Goal: Transaction & Acquisition: Purchase product/service

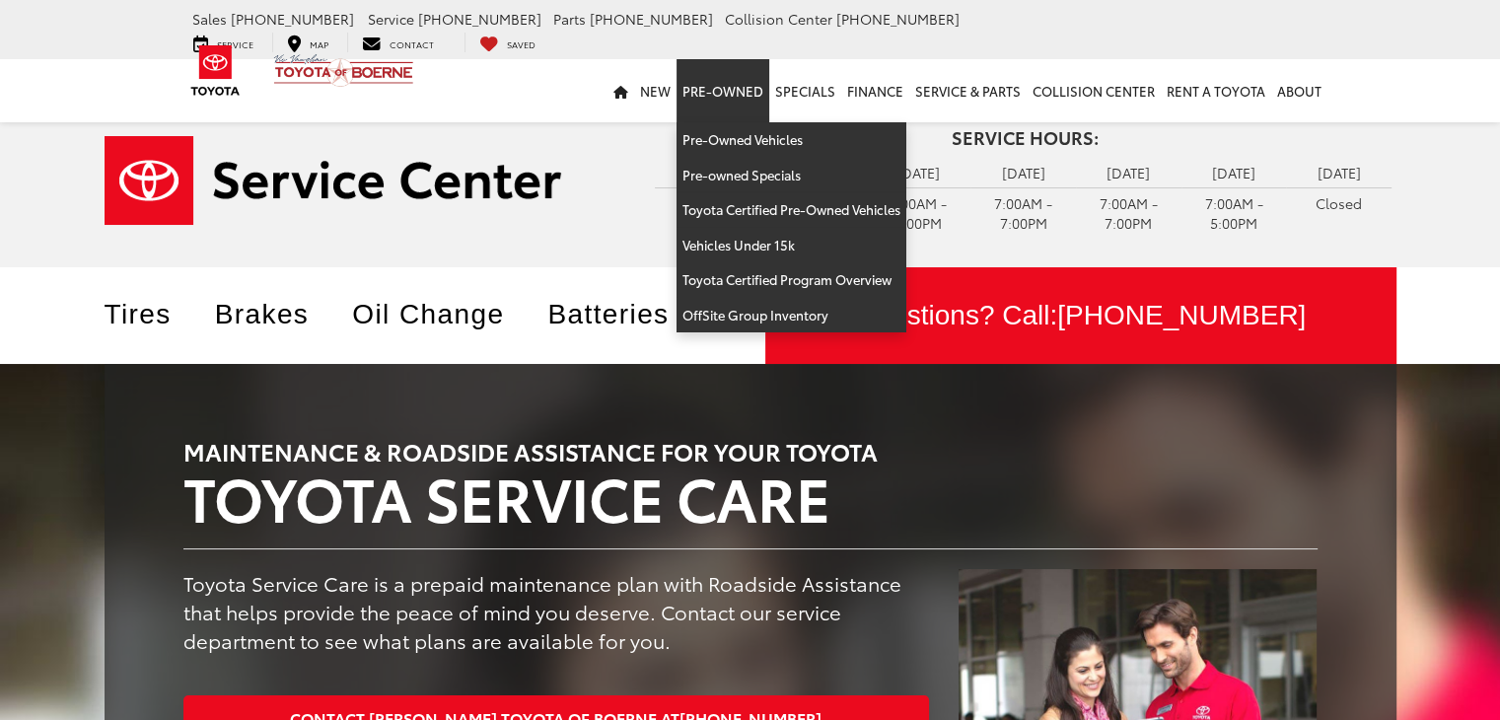
click at [746, 75] on link "Pre-Owned" at bounding box center [722, 90] width 93 height 63
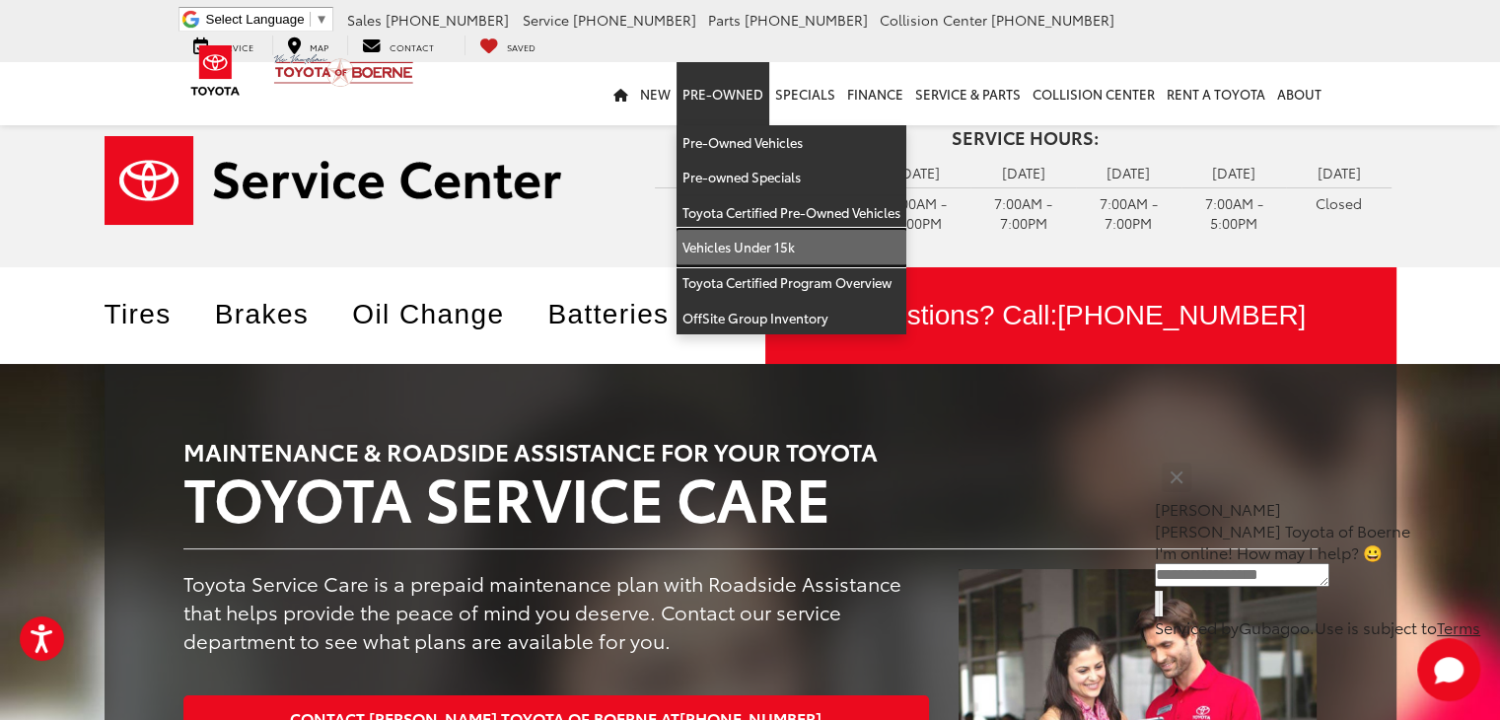
click at [764, 241] on link "Vehicles Under 15k" at bounding box center [791, 247] width 230 height 35
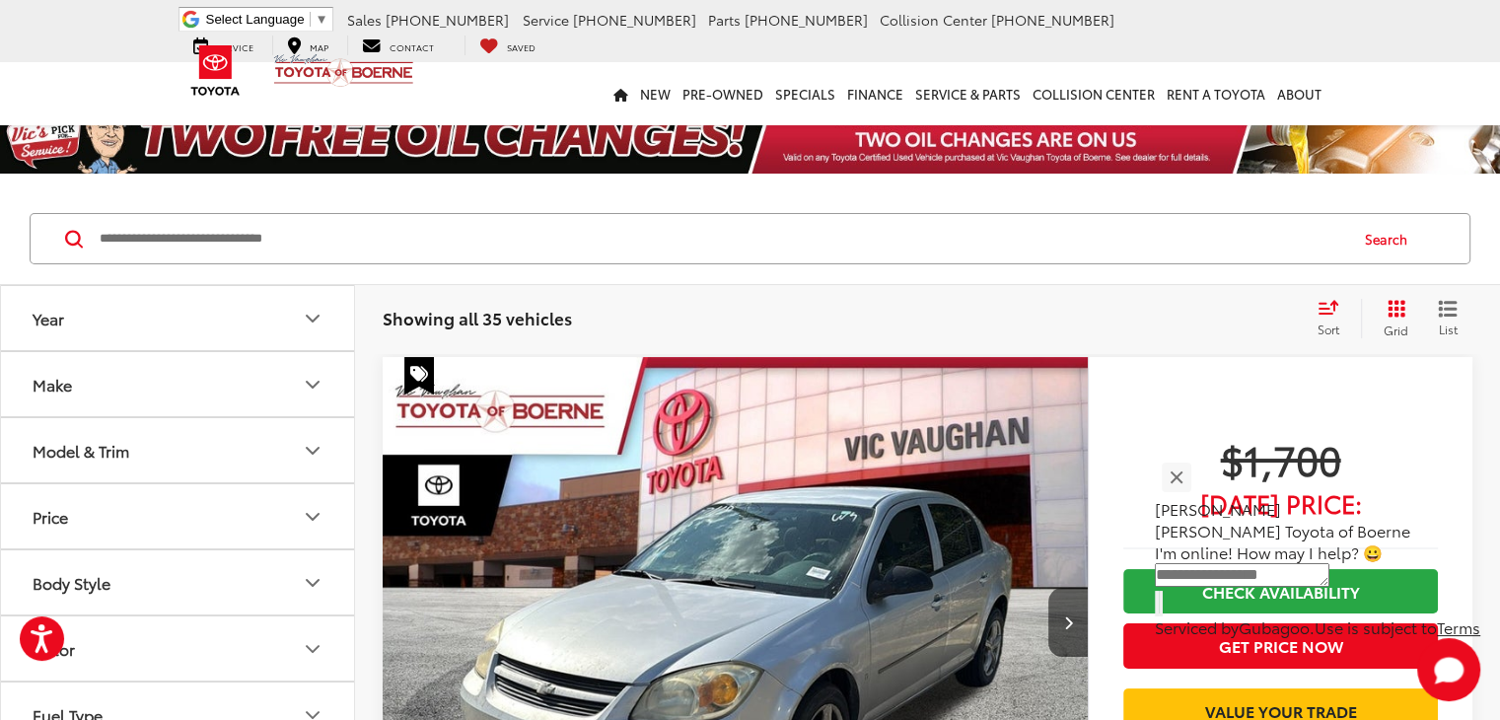
click at [1323, 317] on div "Sort" at bounding box center [1333, 318] width 53 height 39
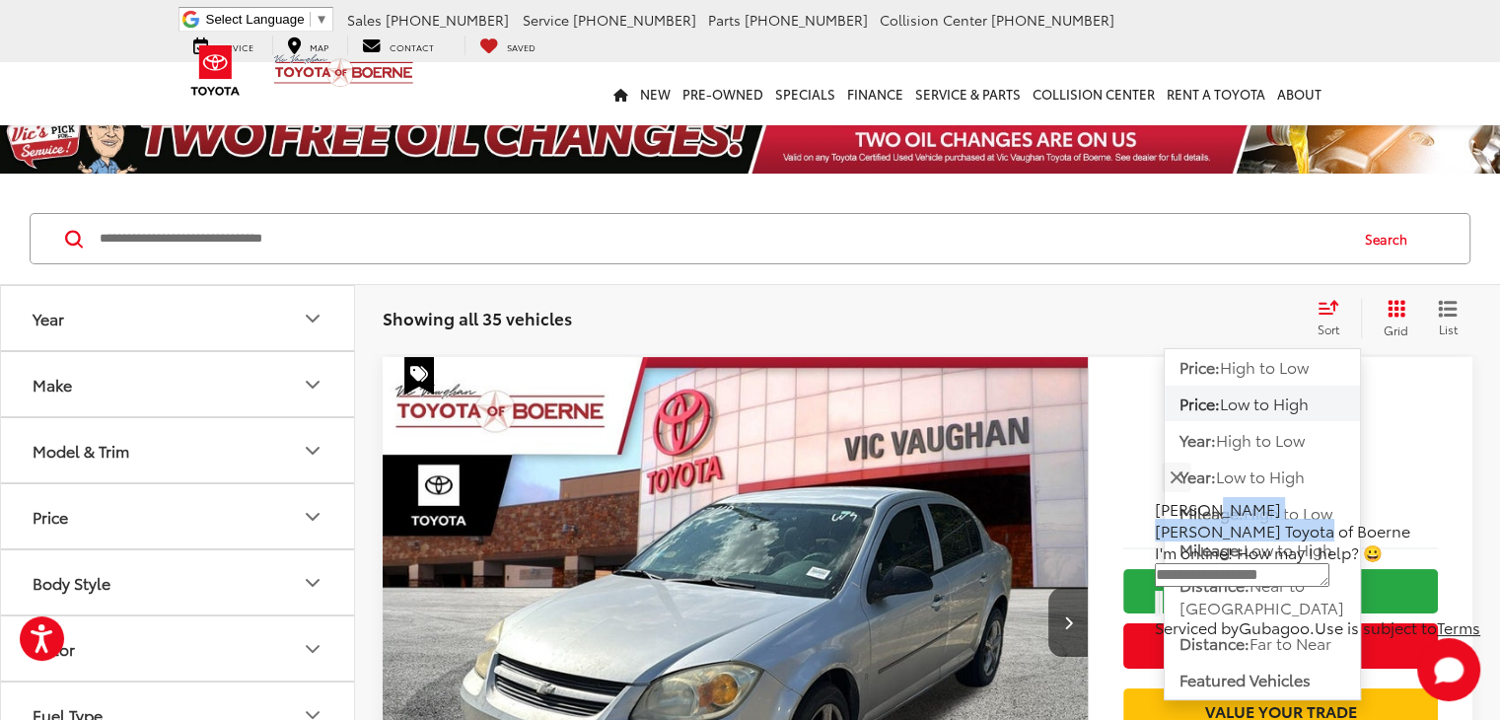
drag, startPoint x: 1301, startPoint y: 515, endPoint x: 1343, endPoint y: 548, distance: 54.1
click at [1343, 541] on div "Jessica Vic Vaughan Toyota of Boerne" at bounding box center [1317, 519] width 325 height 43
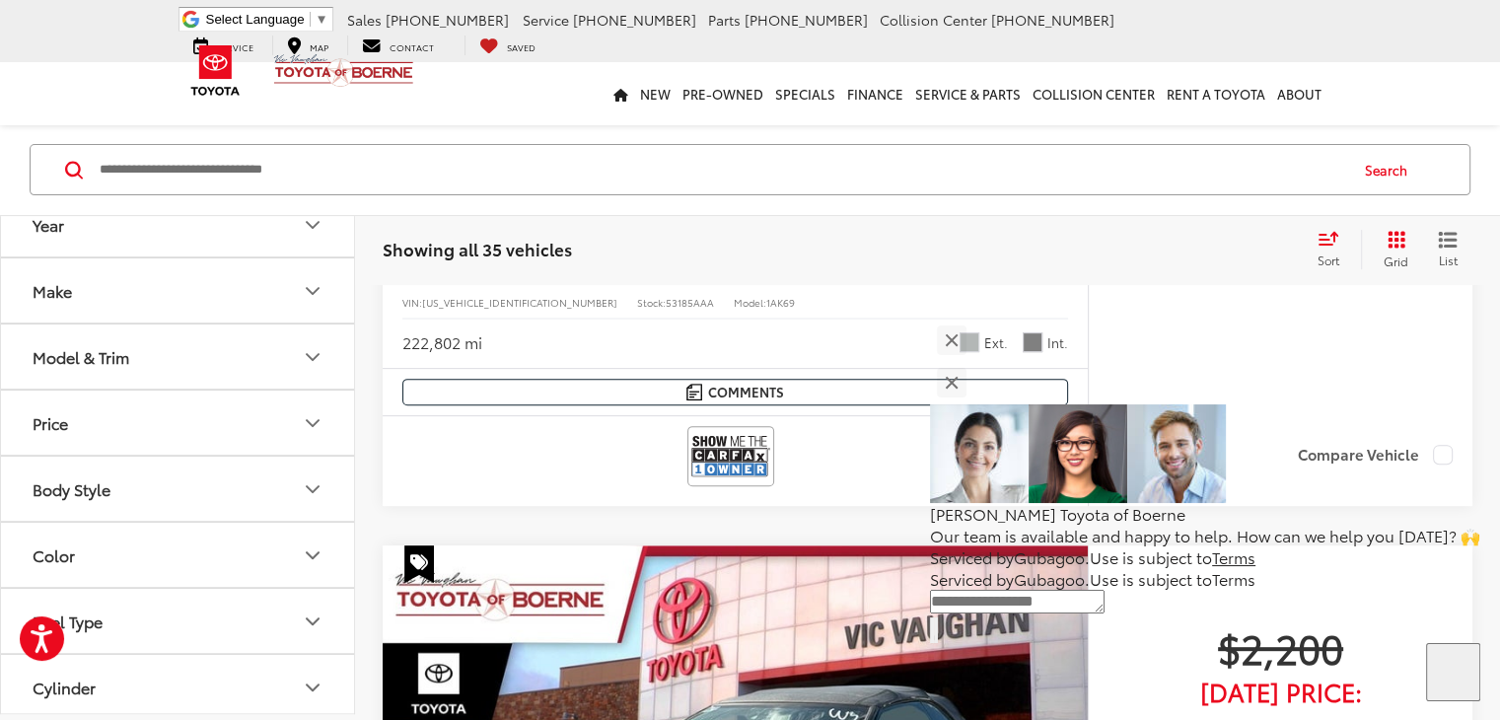
scroll to position [789, 0]
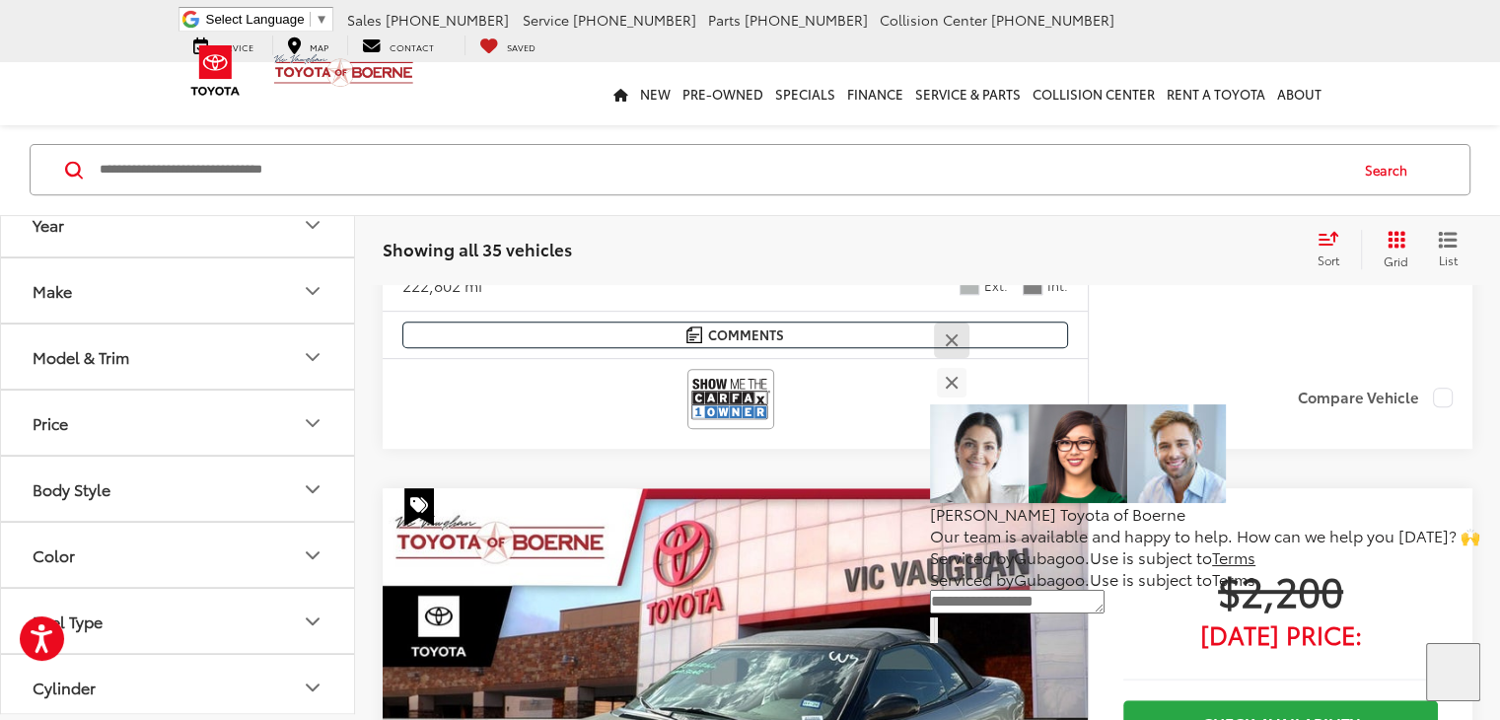
click at [972, 362] on button "Close" at bounding box center [951, 340] width 42 height 42
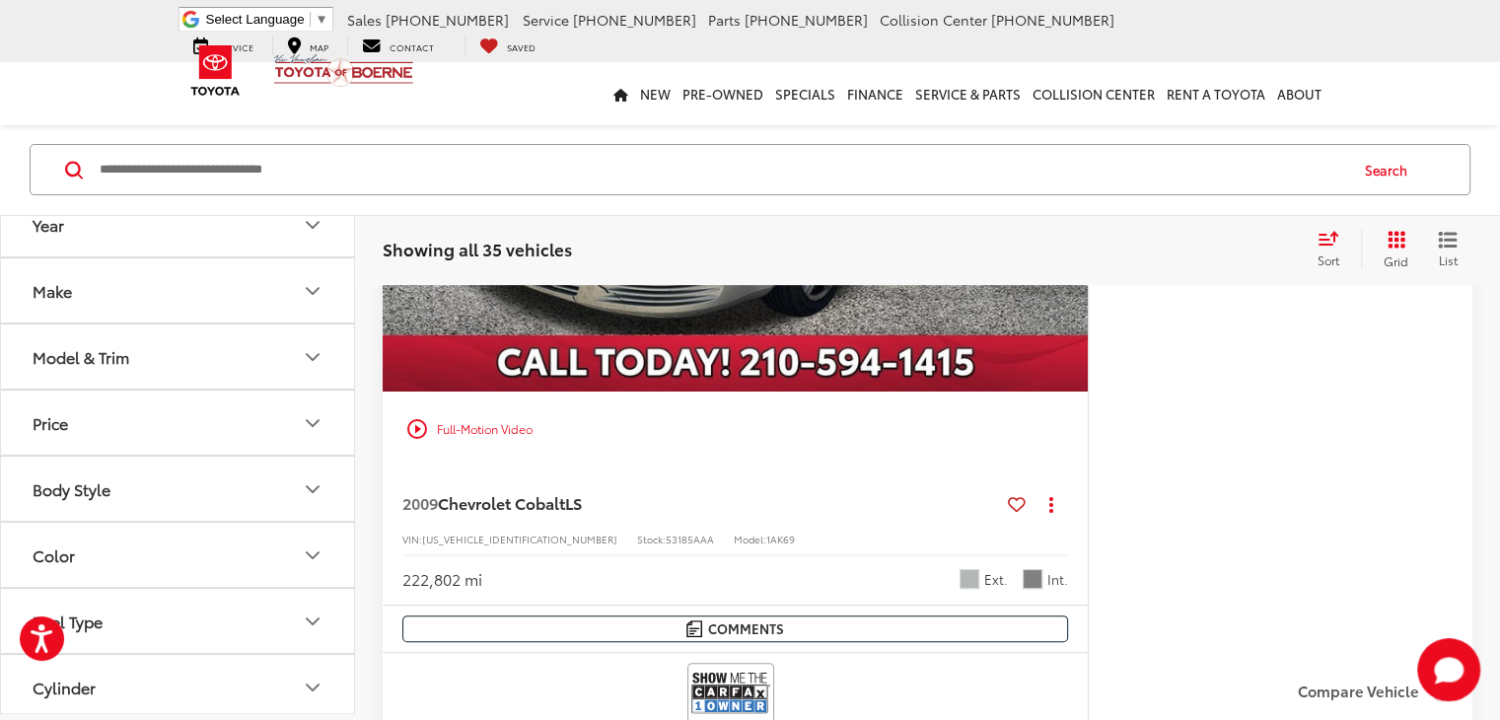
scroll to position [493, 0]
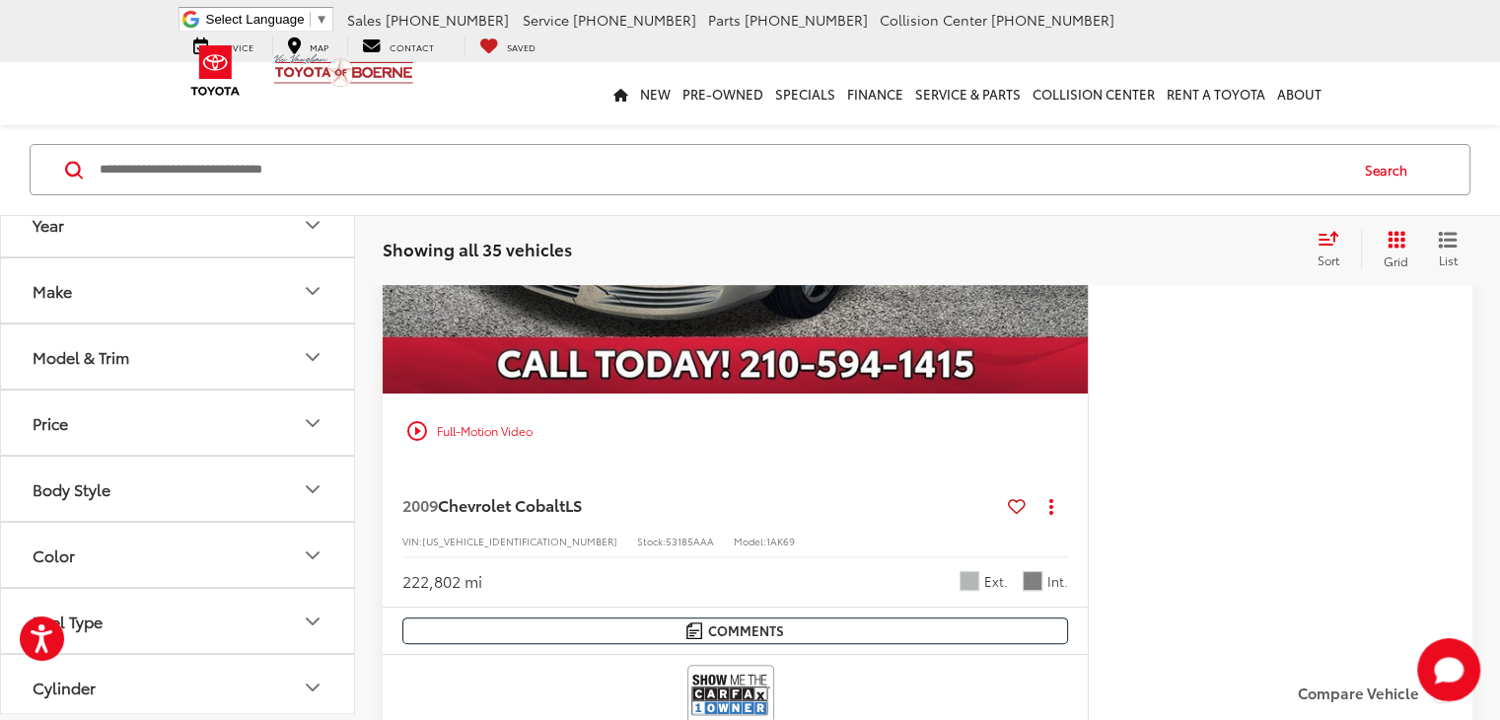
click at [1337, 233] on icon "Select sort value" at bounding box center [1328, 238] width 22 height 15
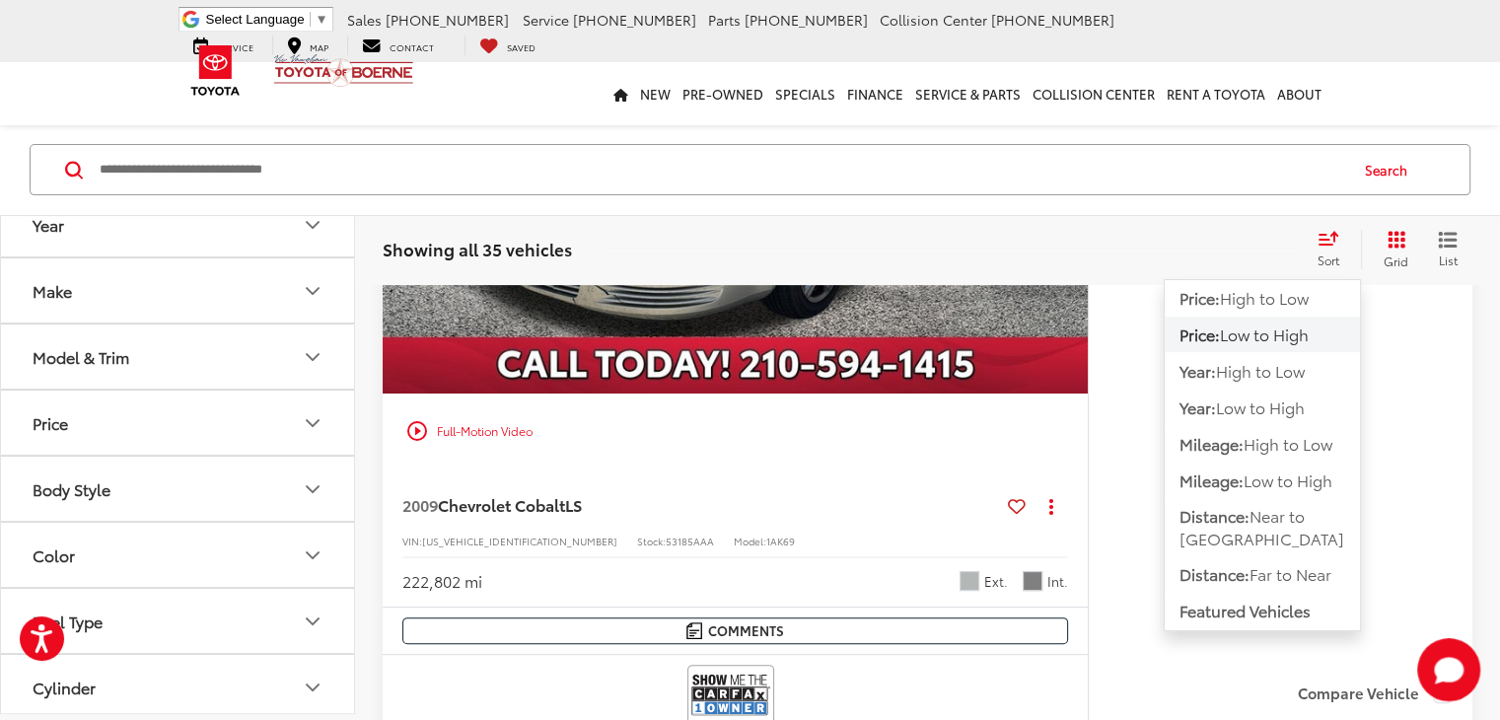
click at [1246, 499] on button "Mileage: Low to High" at bounding box center [1261, 527] width 195 height 57
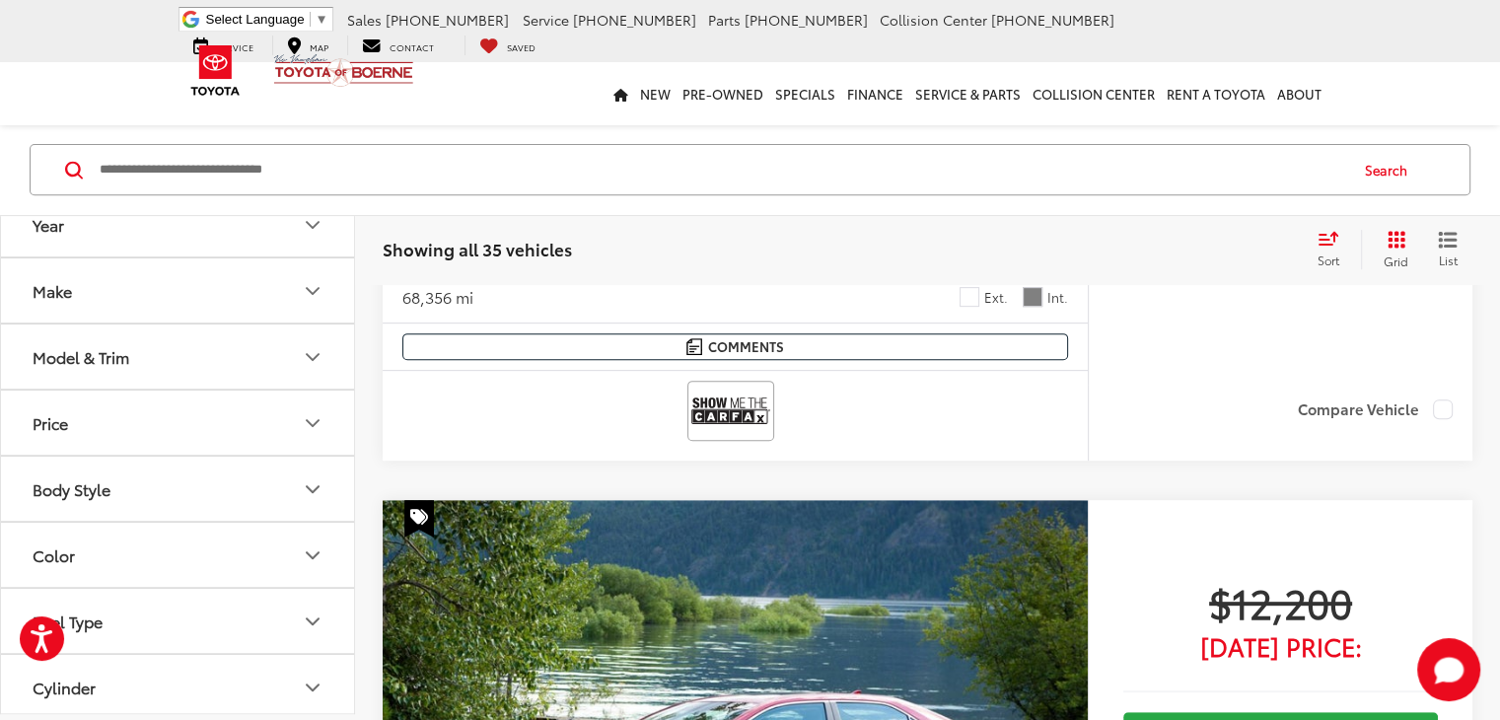
scroll to position [789, 0]
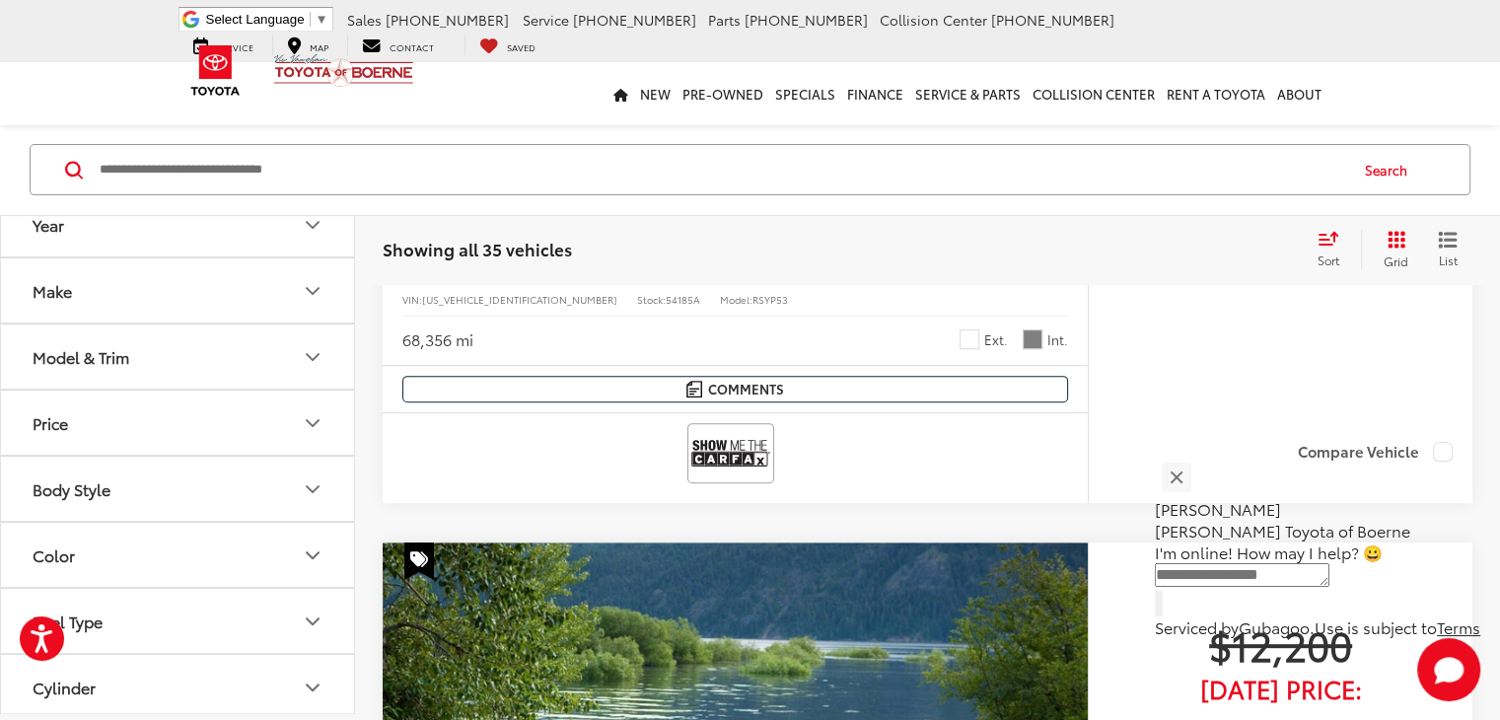
scroll to position [818, 0]
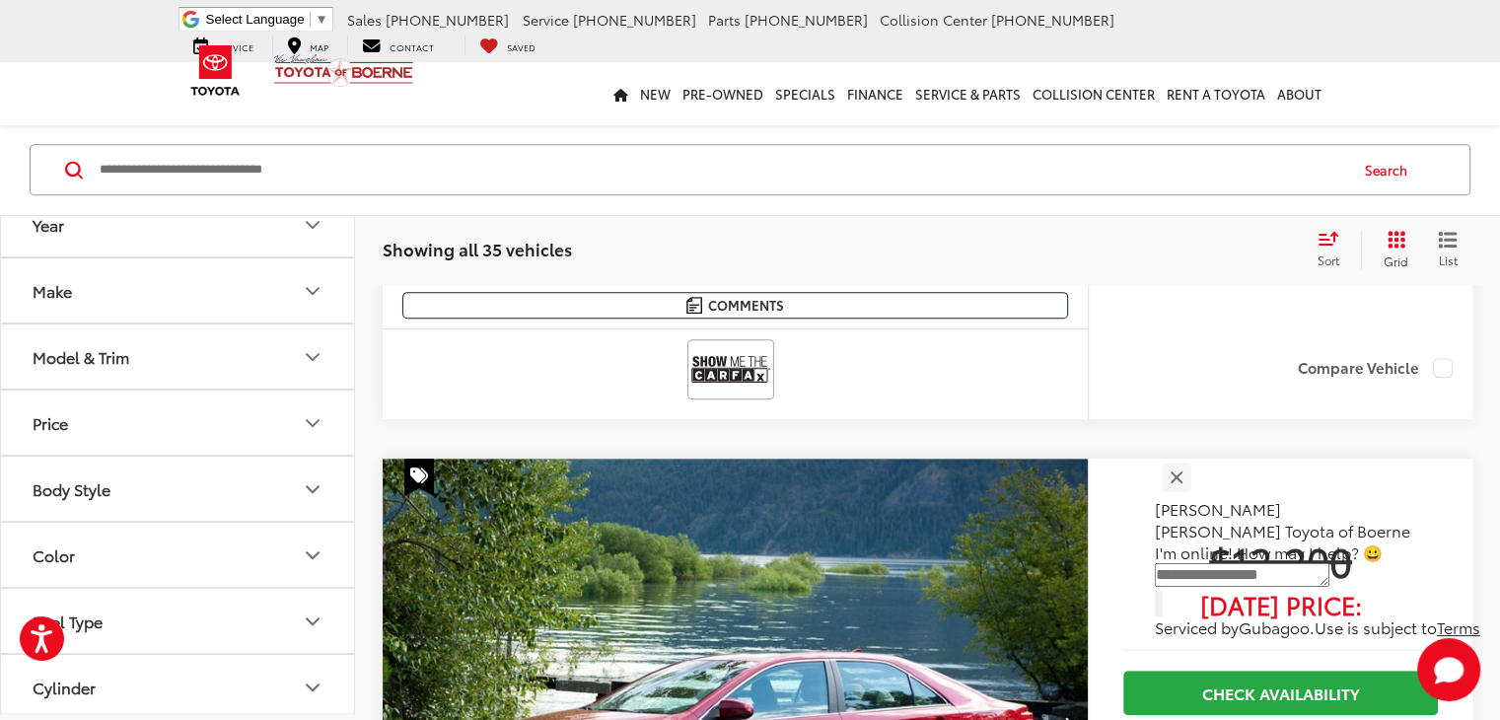
click at [629, 458] on img "2012 Toyota Camry LE 0" at bounding box center [736, 723] width 708 height 530
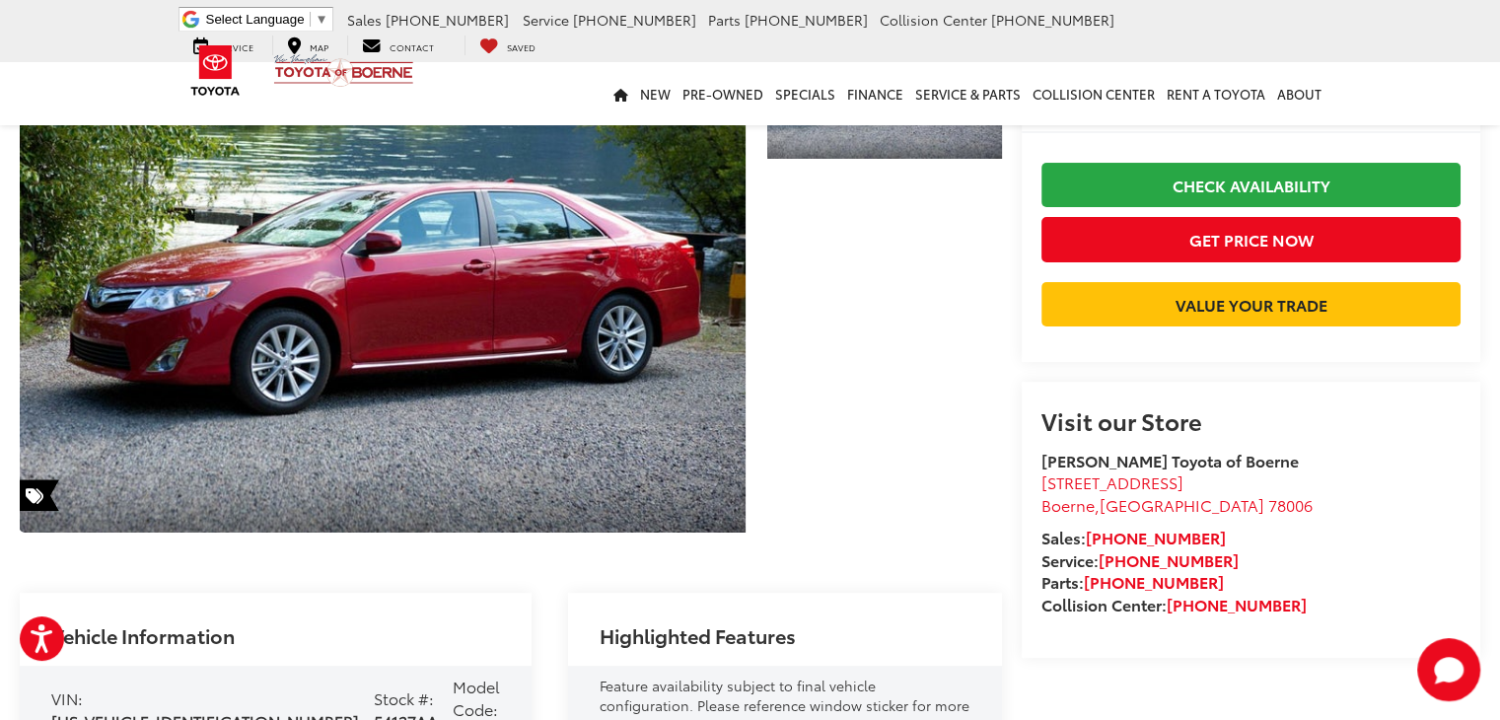
scroll to position [197, 0]
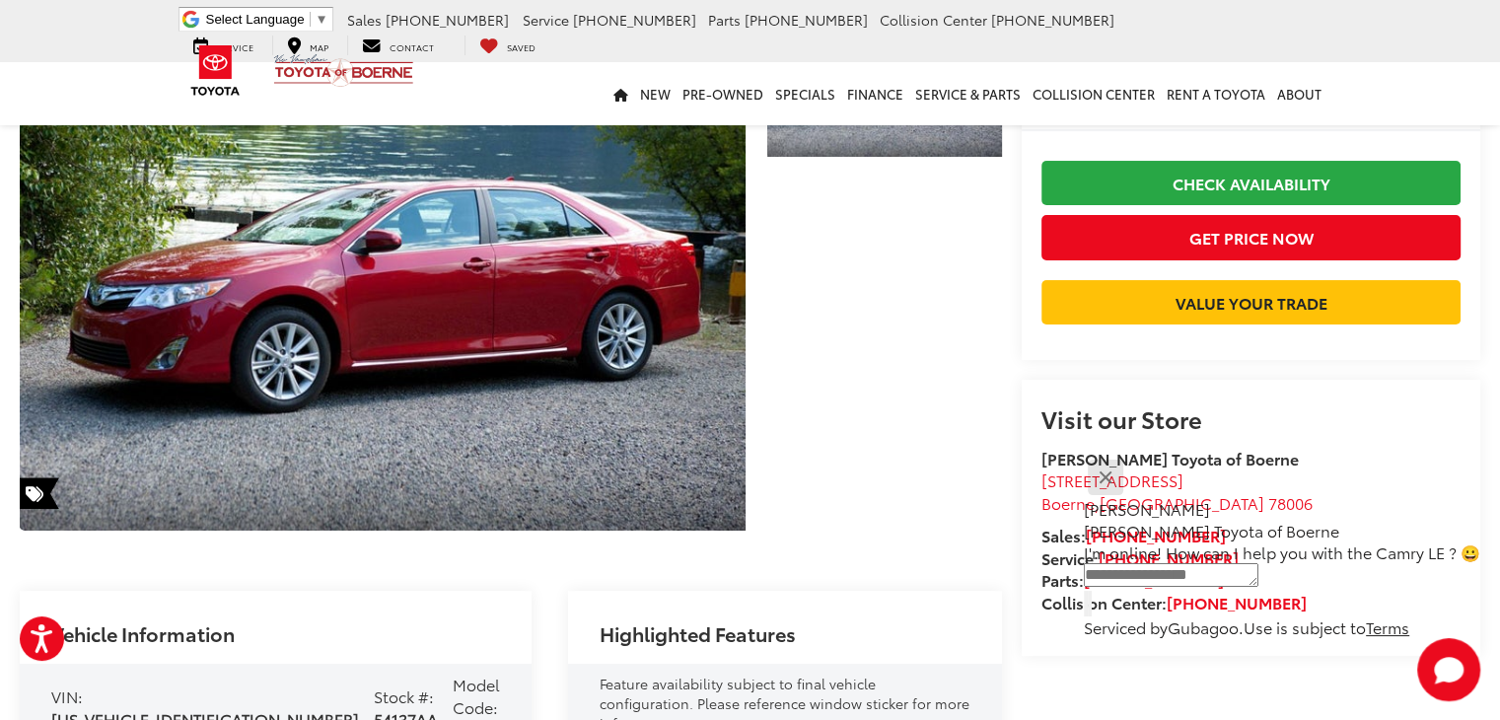
click at [1126, 498] on button "Close" at bounding box center [1105, 477] width 42 height 42
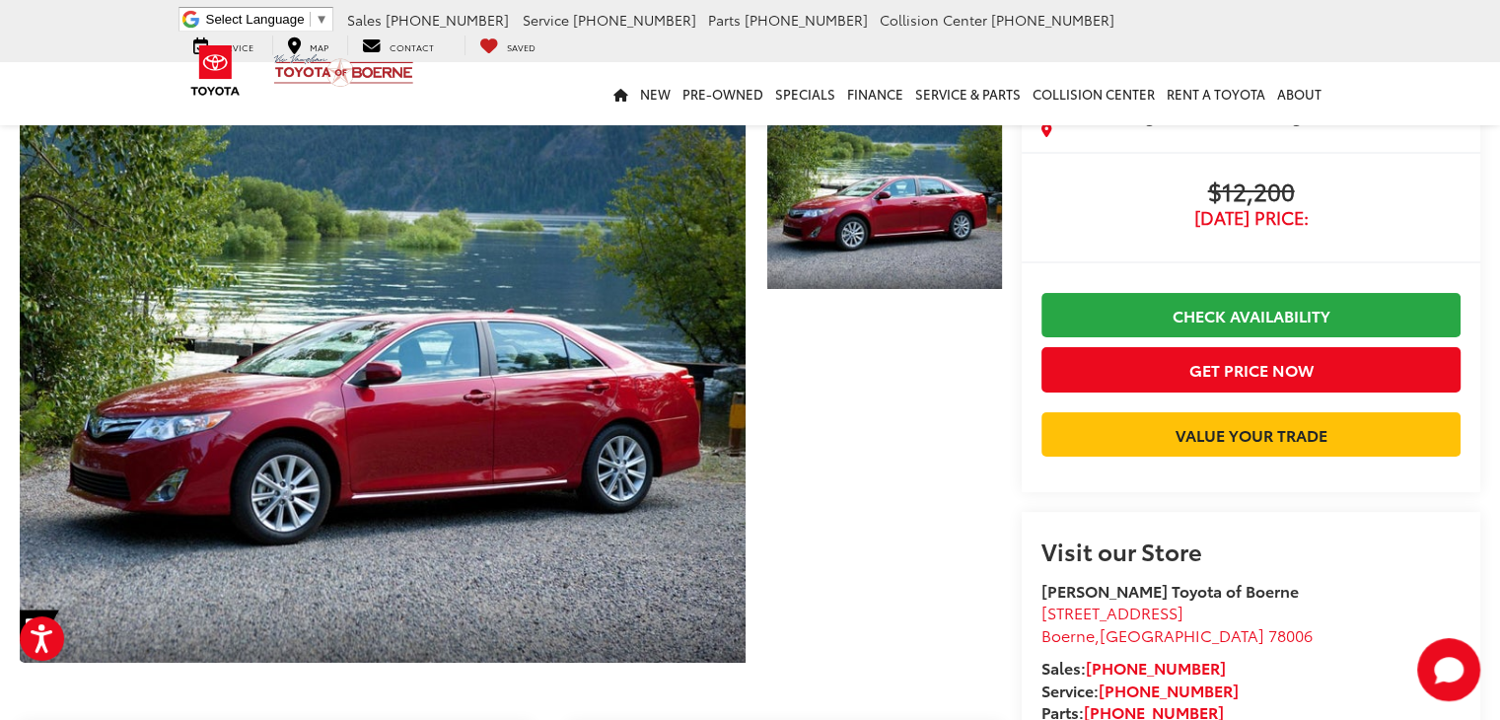
scroll to position [0, 0]
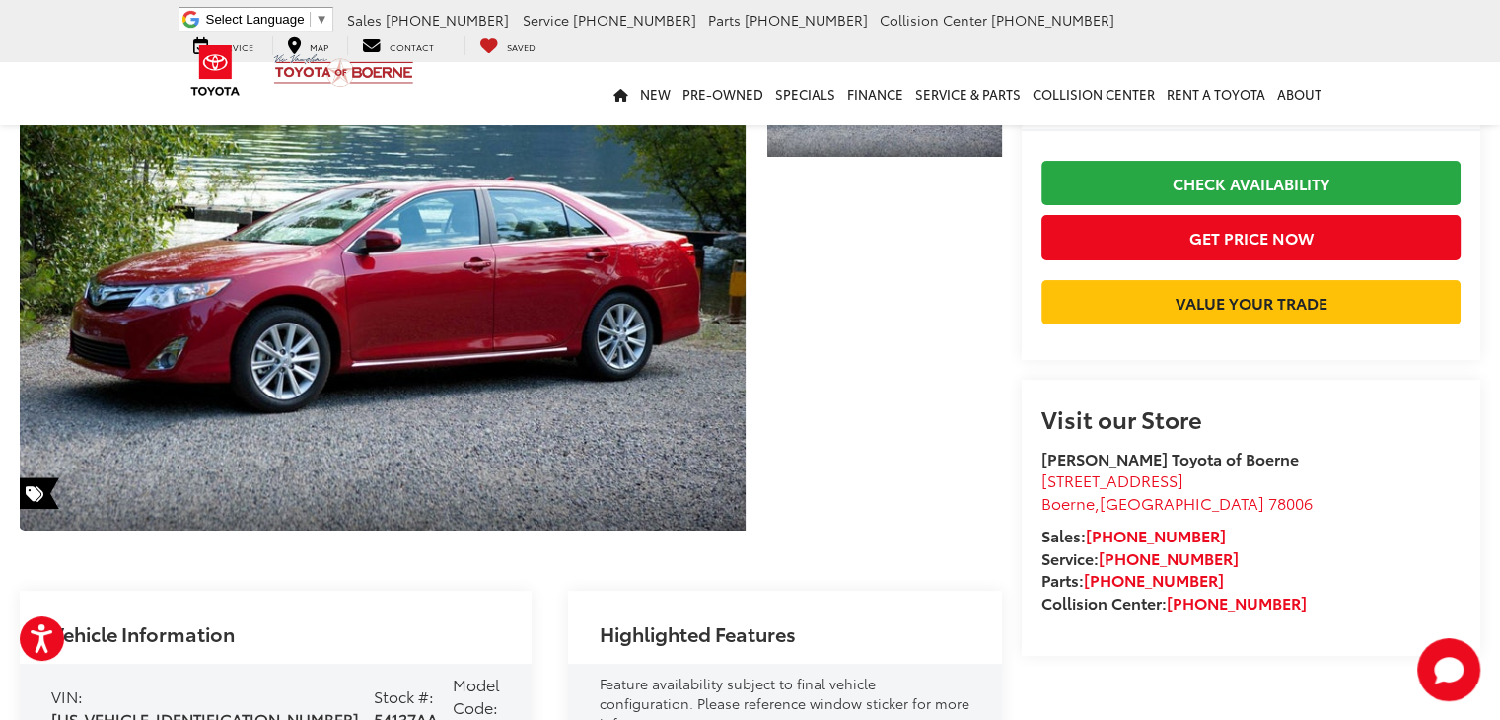
click at [1041, 334] on capital-one-entry-button at bounding box center [1041, 334] width 0 height 0
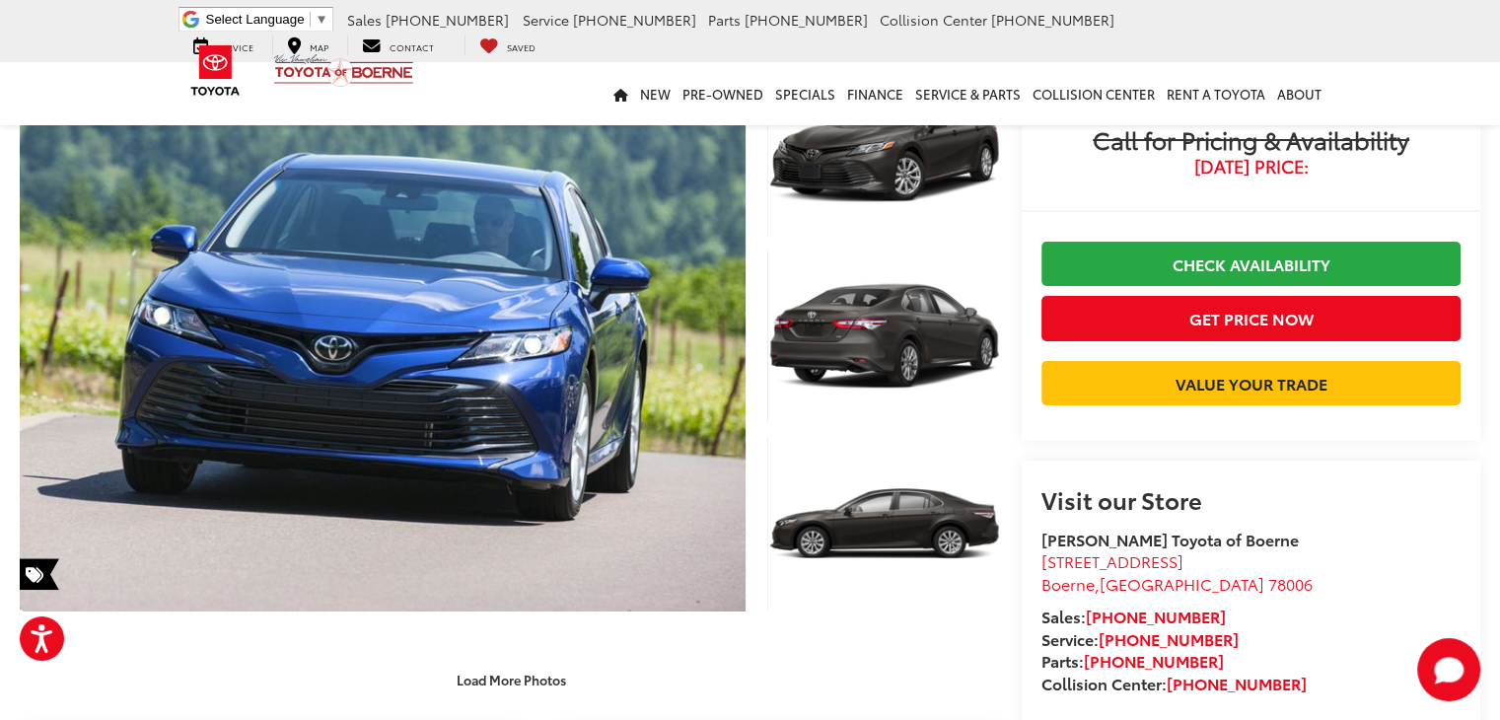
scroll to position [99, 0]
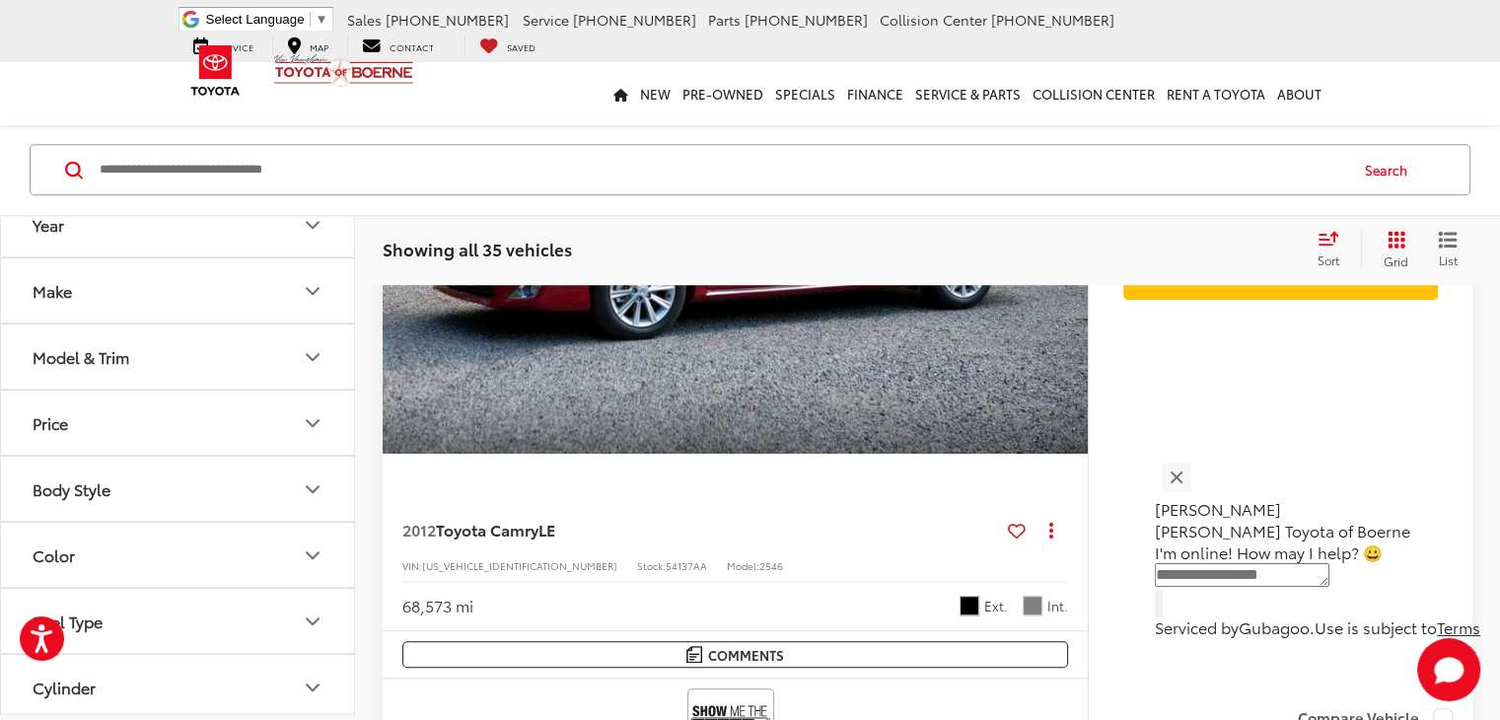
scroll to position [1375, 0]
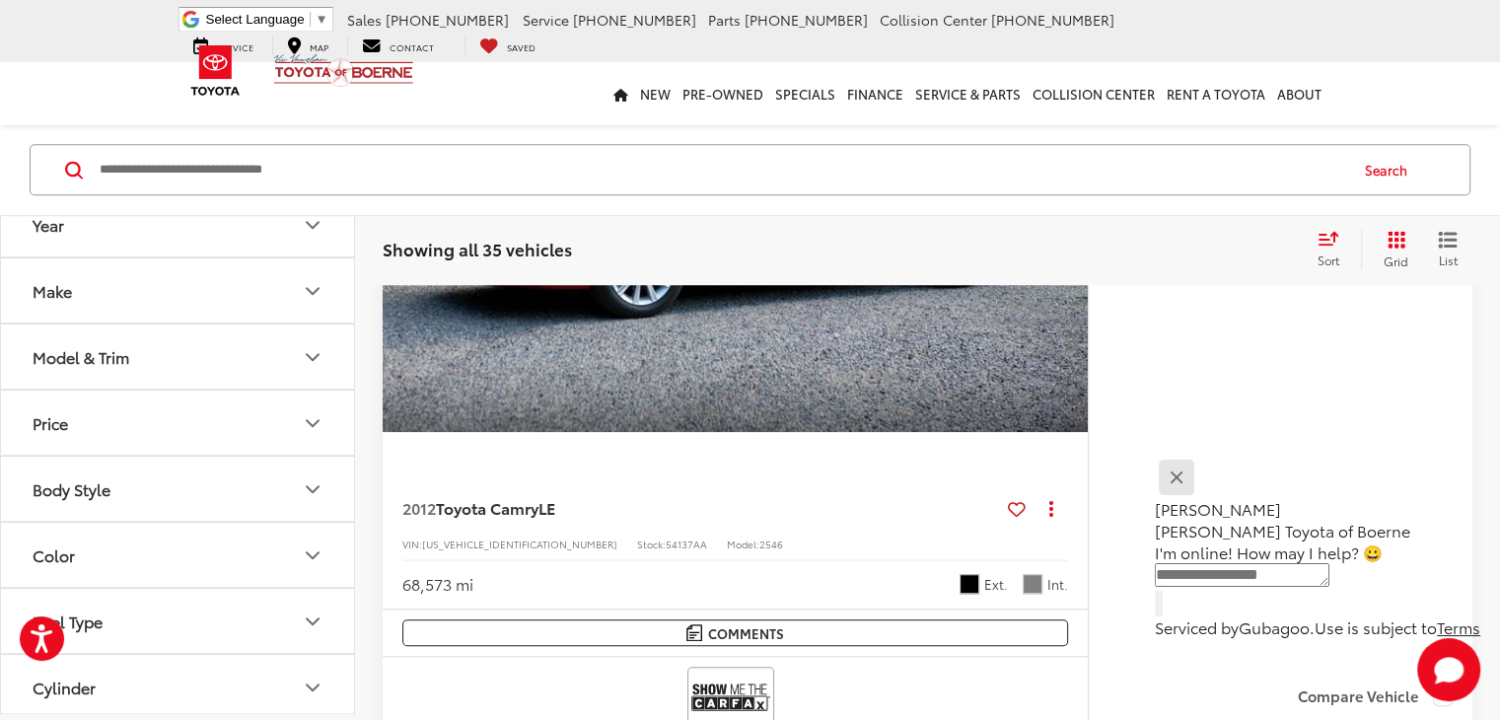
click at [1206, 499] on div "Jessica Vic Vaughan Toyota of Boerne" at bounding box center [1317, 499] width 325 height 86
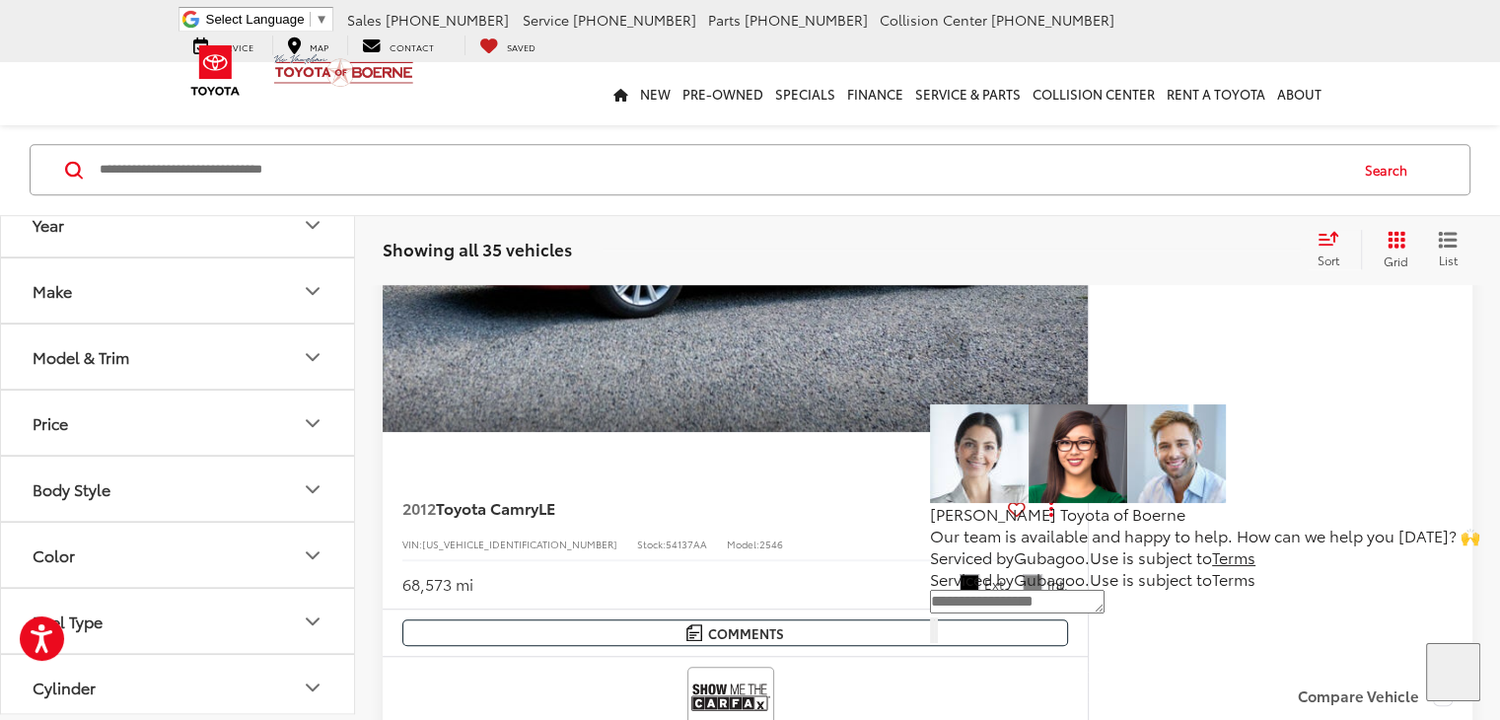
click at [972, 362] on button "Close" at bounding box center [951, 340] width 42 height 42
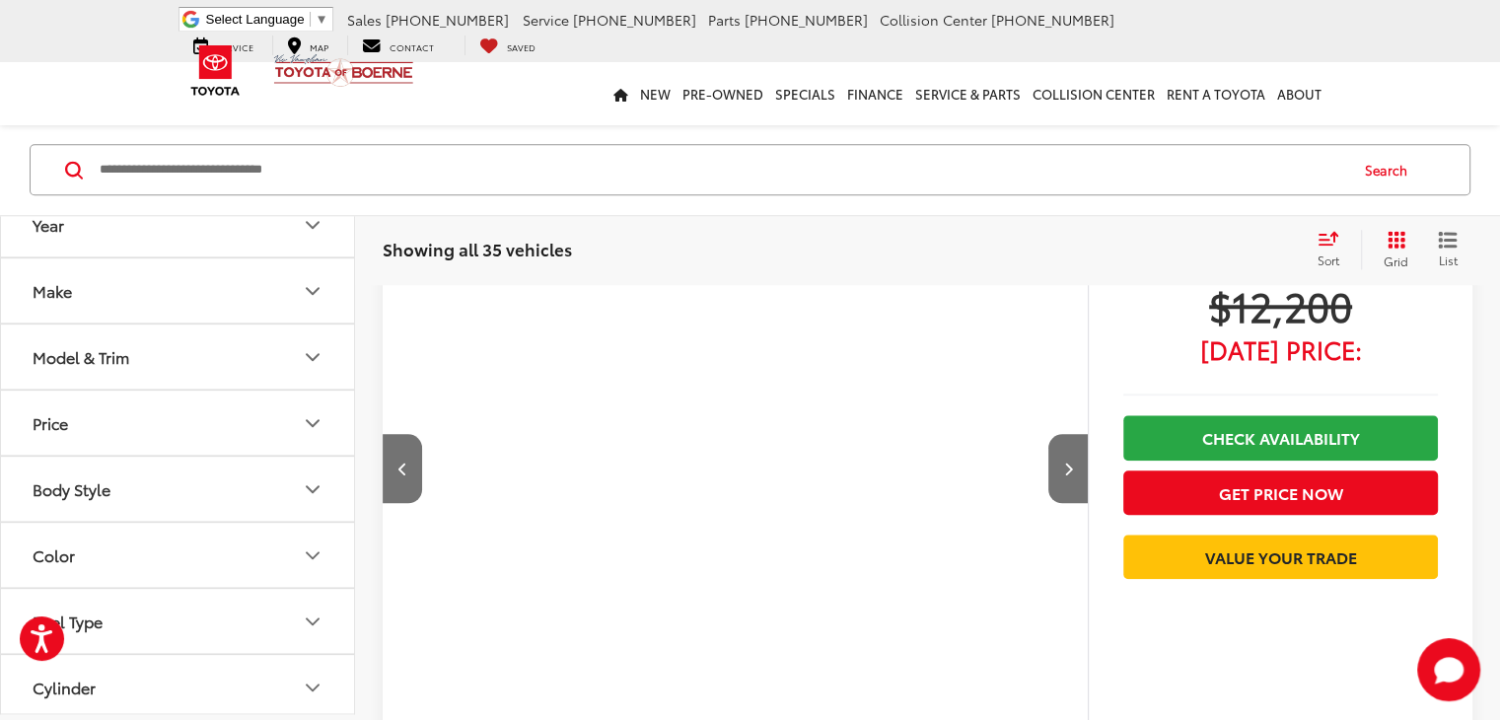
scroll to position [1966, 0]
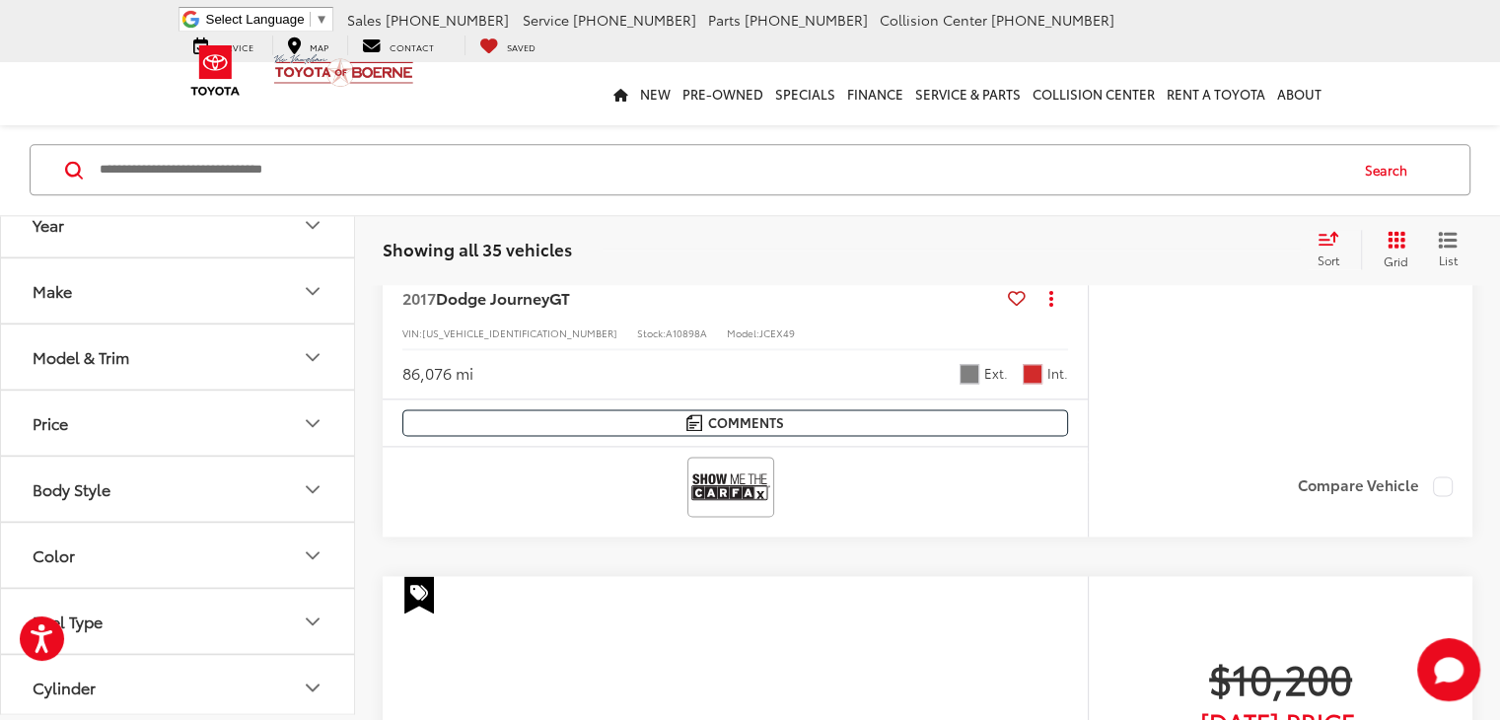
scroll to position [2656, 0]
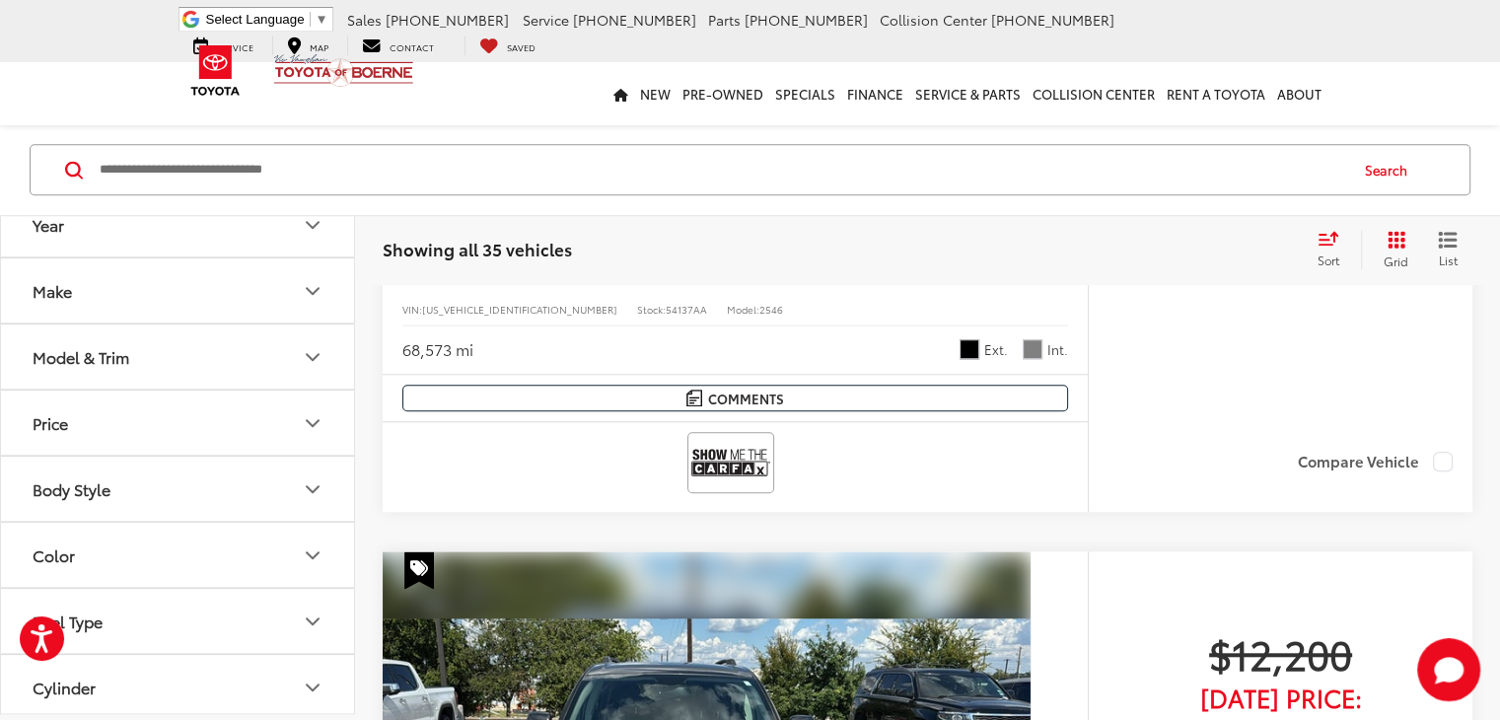
scroll to position [1276, 0]
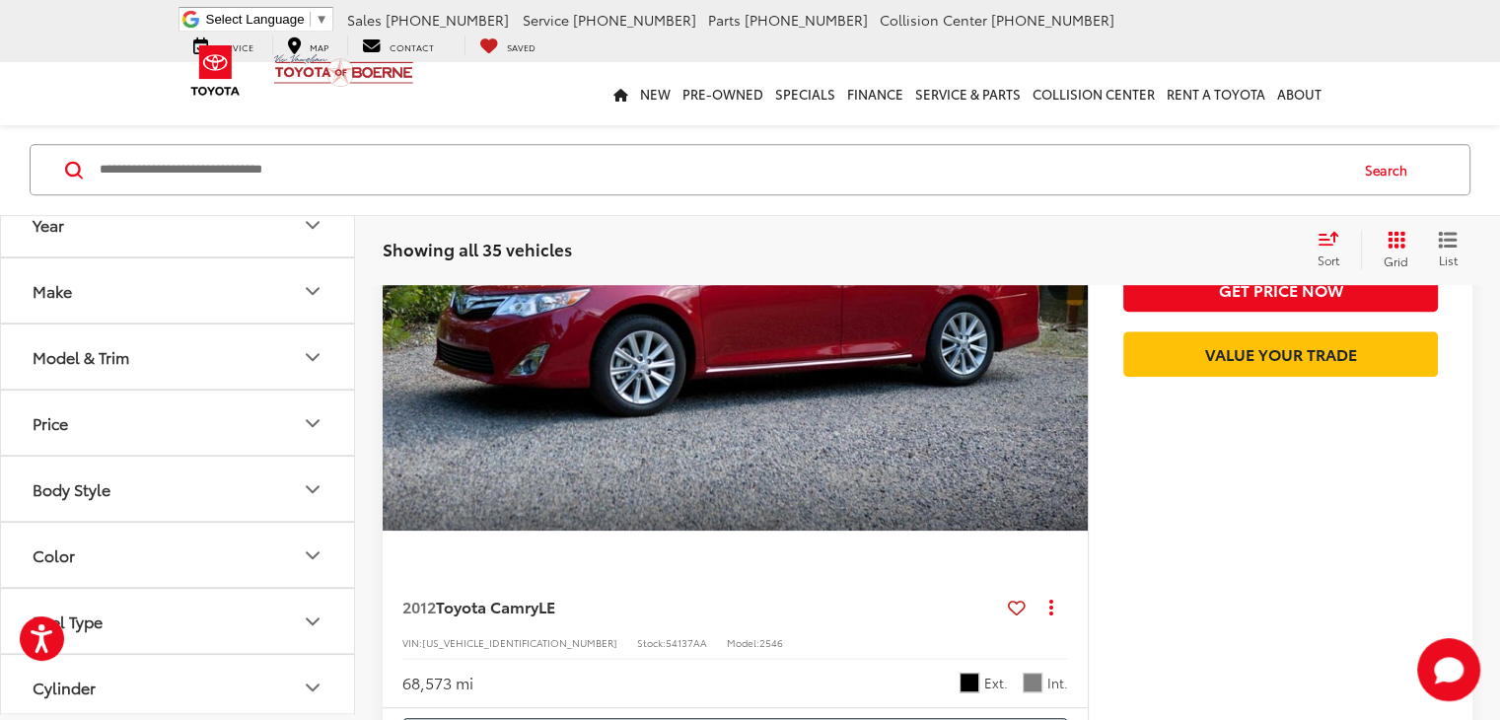
click at [1332, 251] on span "Sort" at bounding box center [1328, 259] width 22 height 17
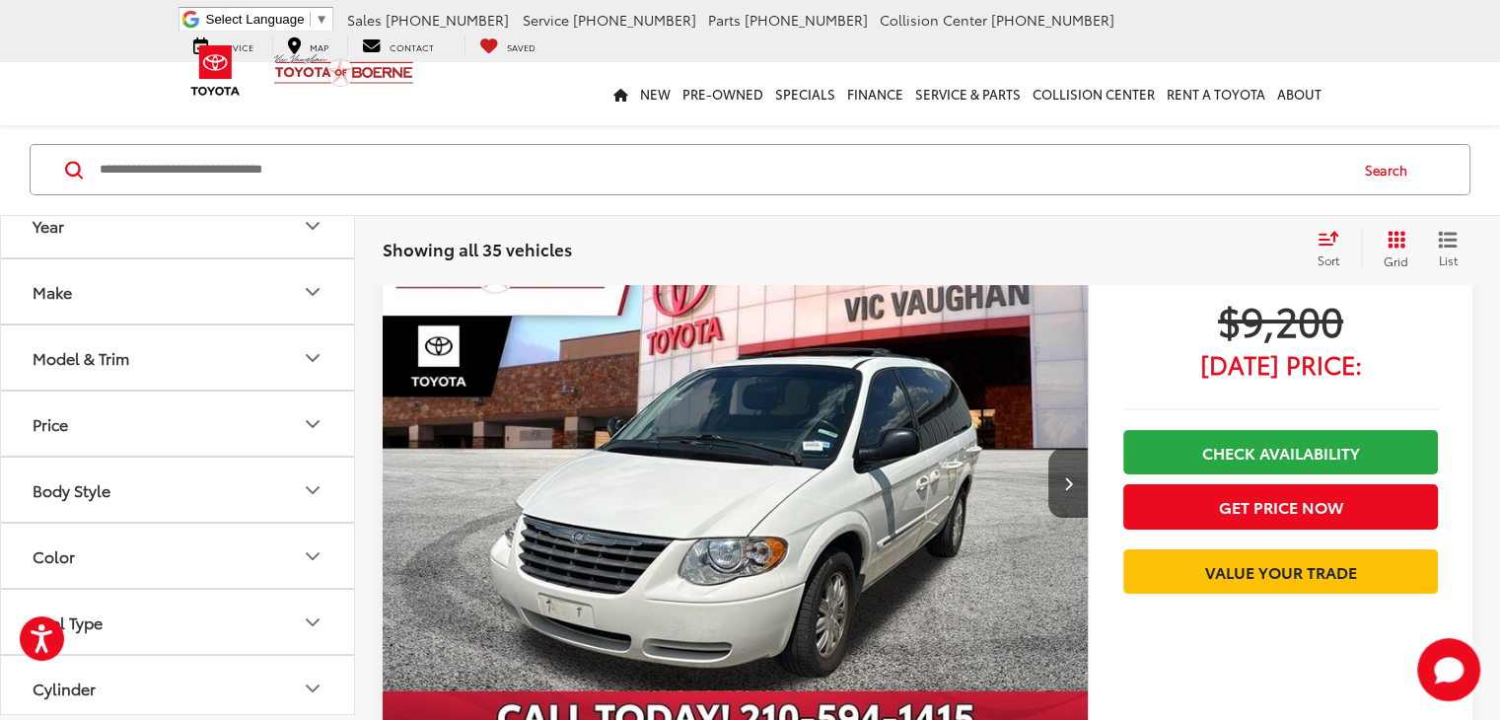
scroll to position [0, 0]
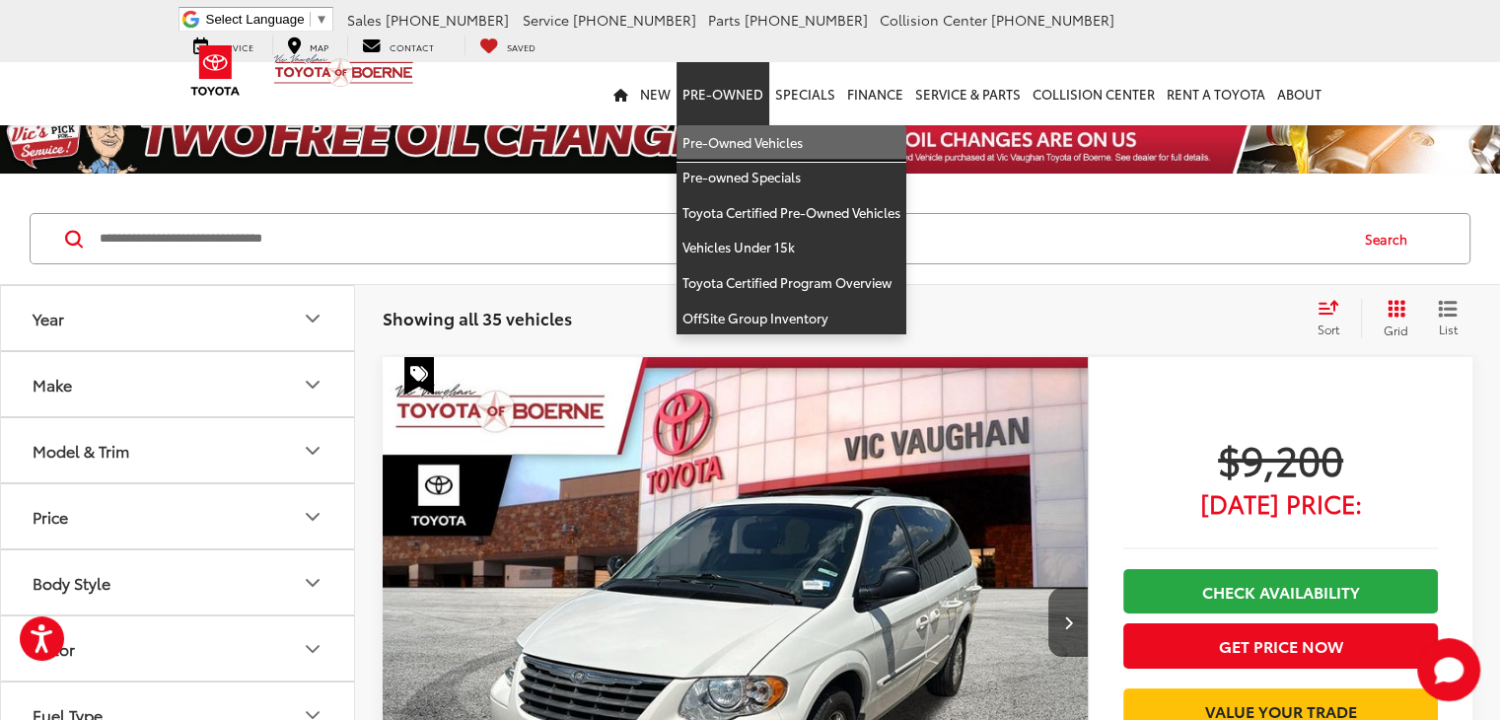
click at [777, 140] on link "Pre-Owned Vehicles" at bounding box center [791, 142] width 230 height 35
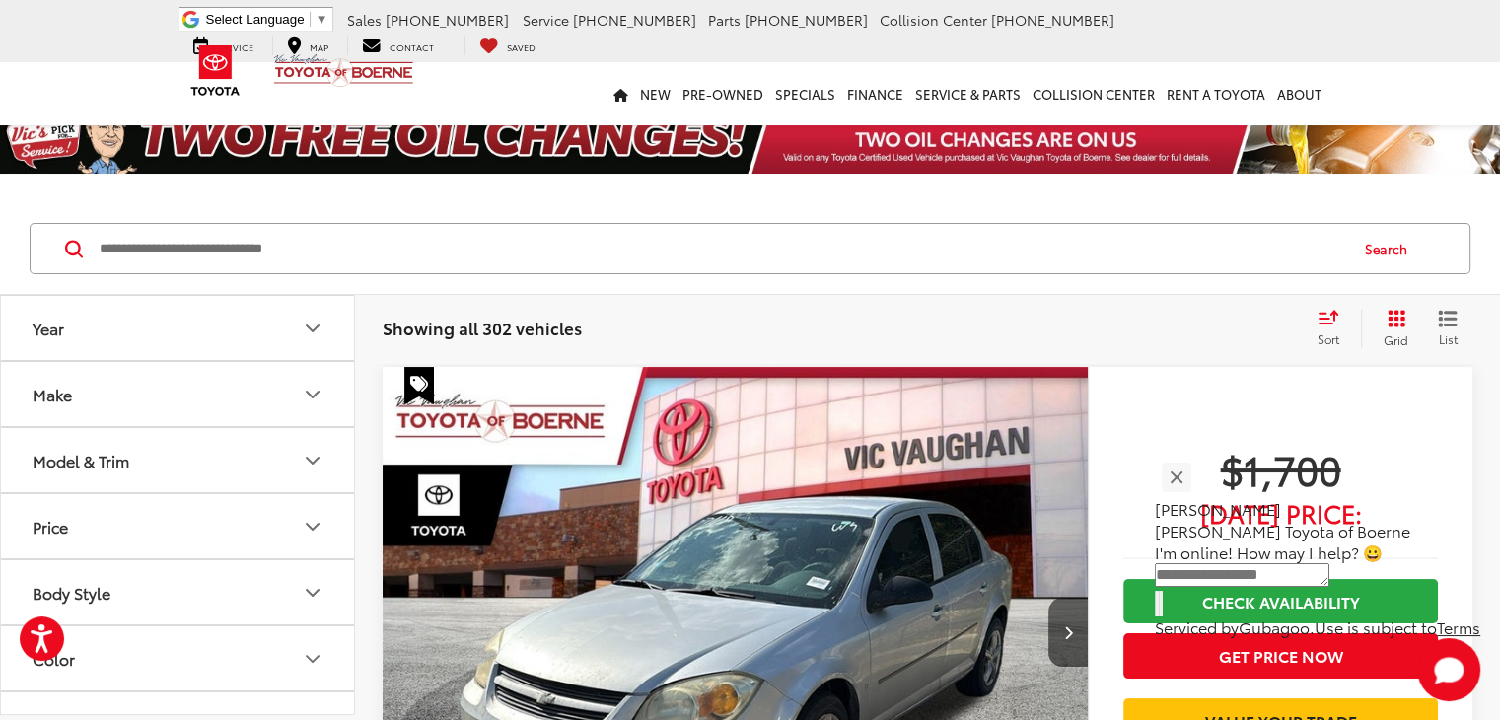
click at [309, 410] on button "Make" at bounding box center [178, 394] width 355 height 64
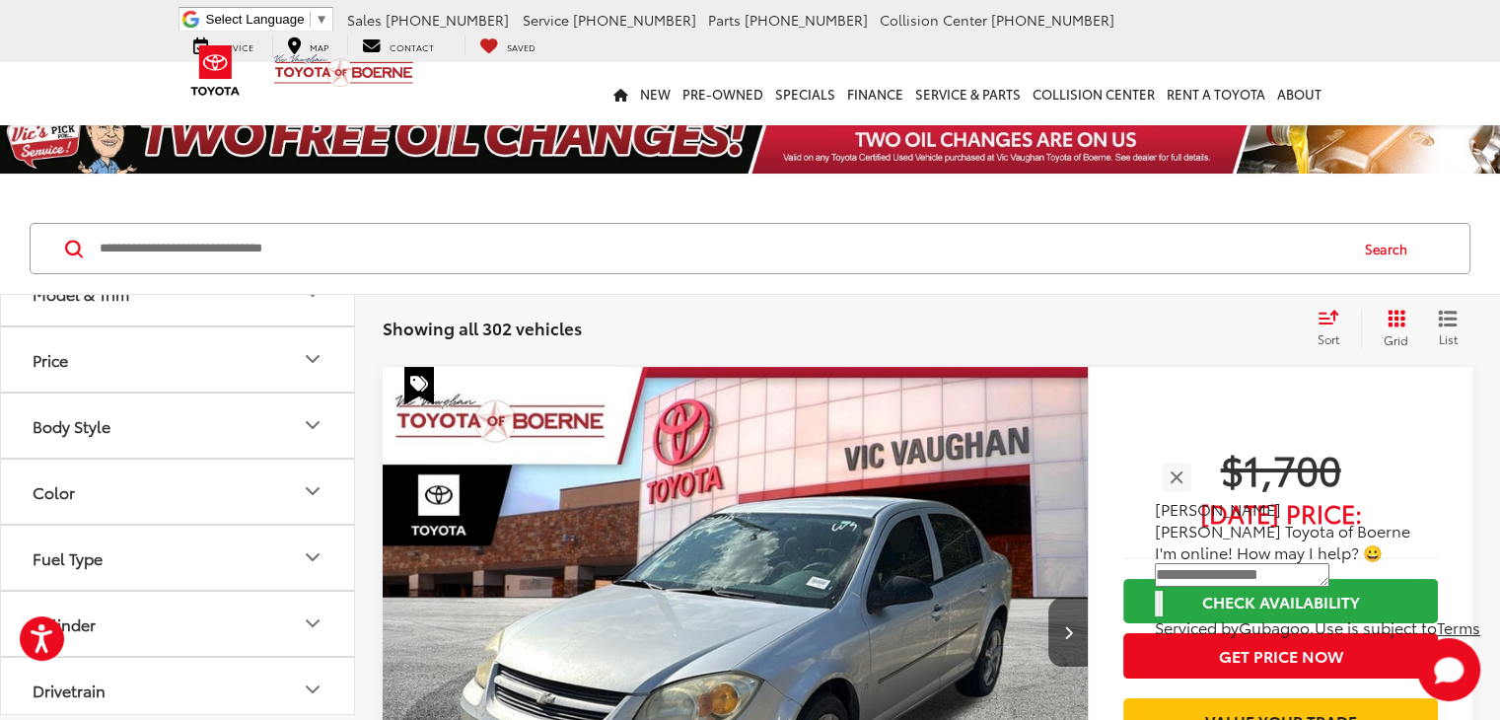
scroll to position [690, 0]
click at [288, 173] on label "Toyota (207)" at bounding box center [267, 156] width 80 height 34
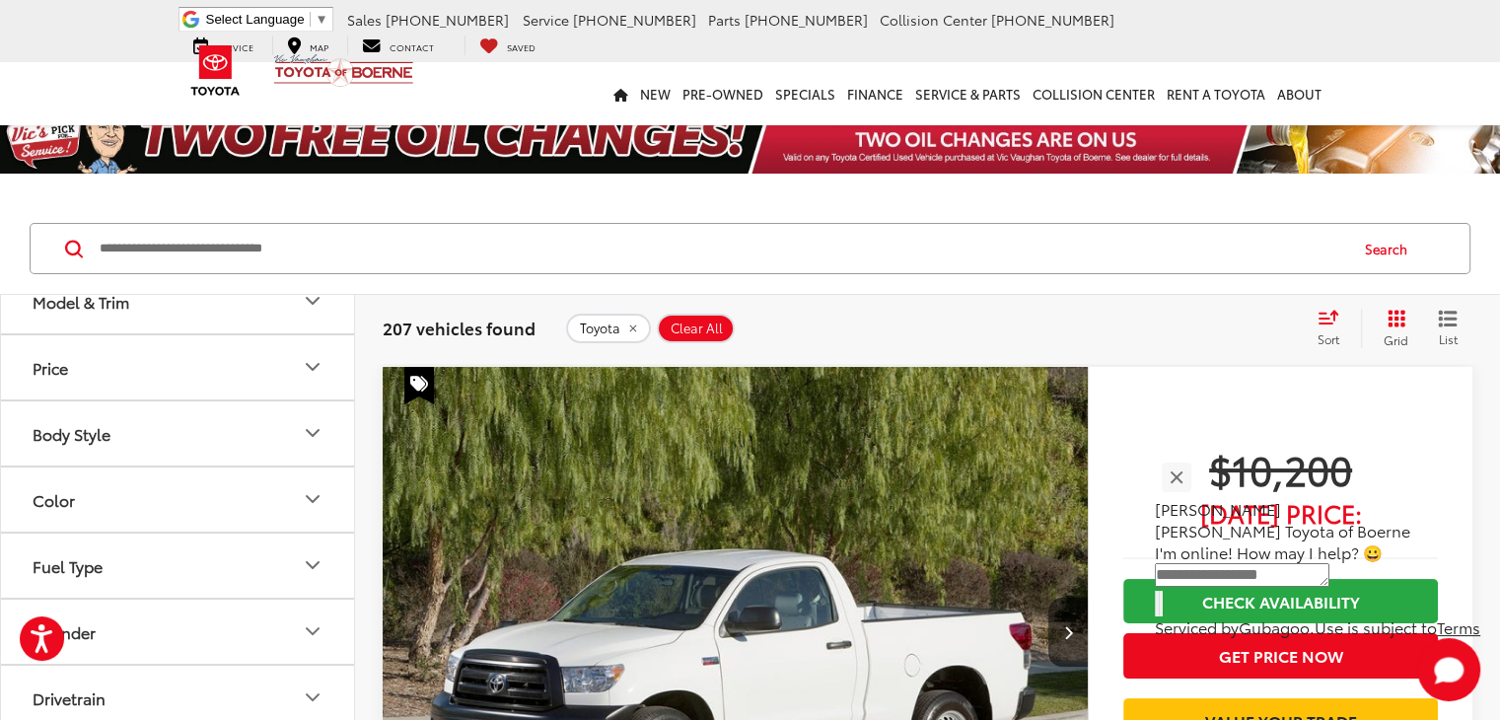
click at [1324, 317] on icon "Select sort value" at bounding box center [1328, 317] width 22 height 15
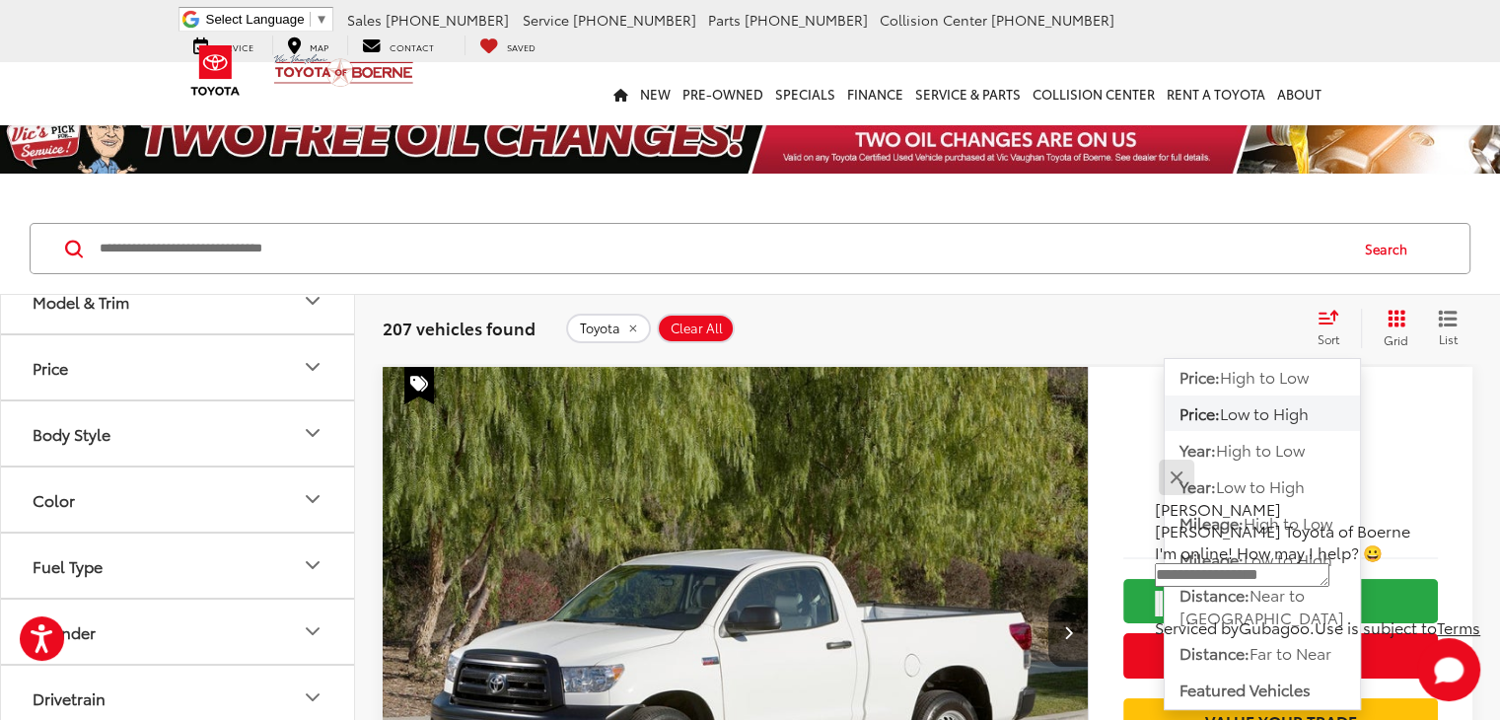
click at [1197, 498] on button "Close" at bounding box center [1176, 477] width 42 height 42
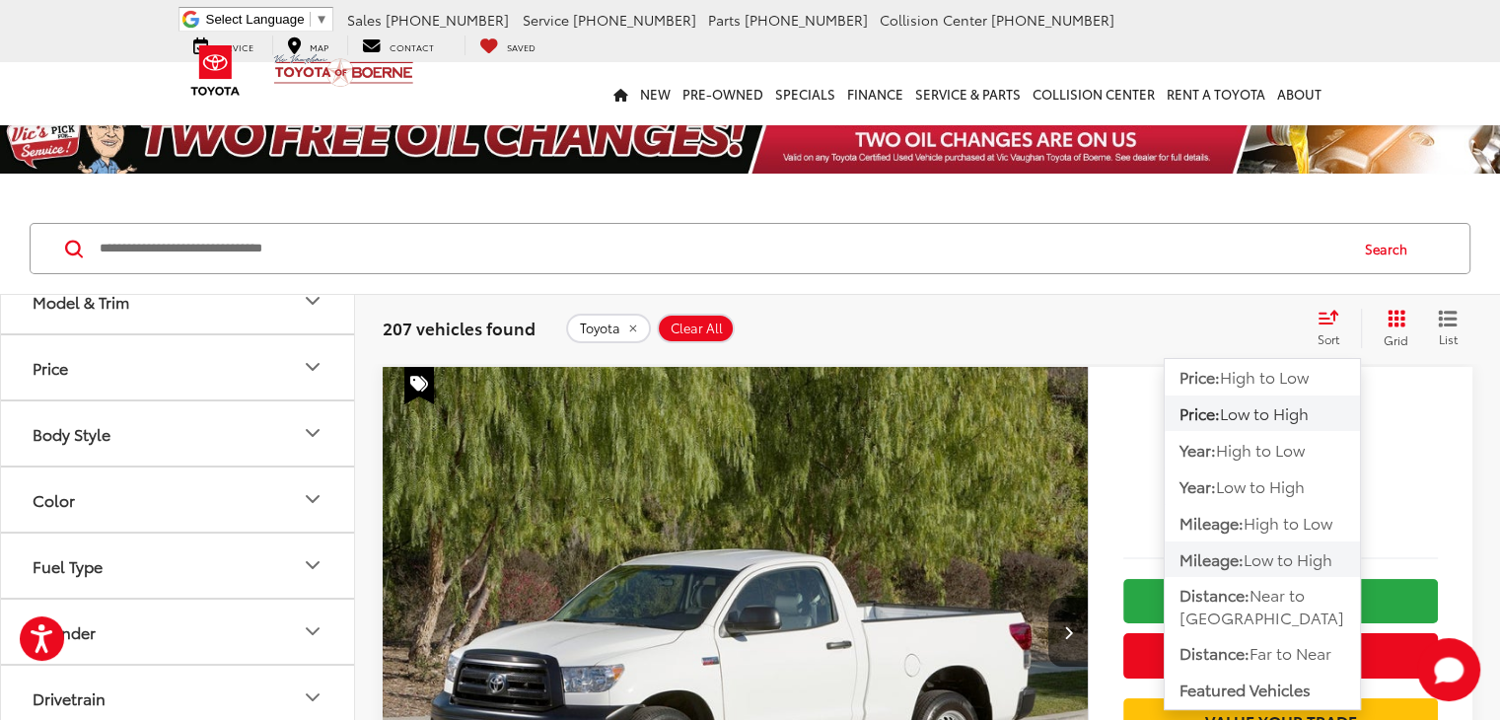
click at [1234, 555] on span "Mileage:" at bounding box center [1211, 558] width 64 height 23
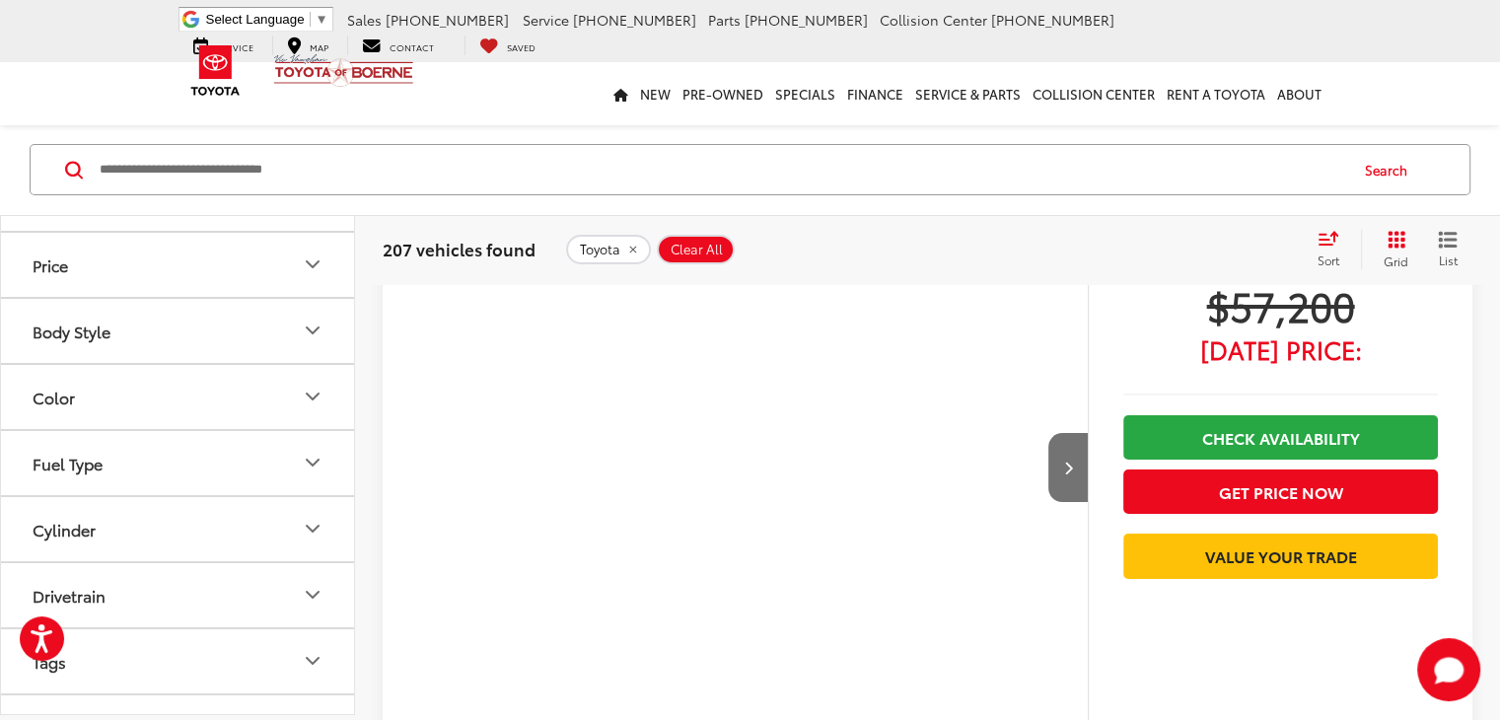
scroll to position [7691, 0]
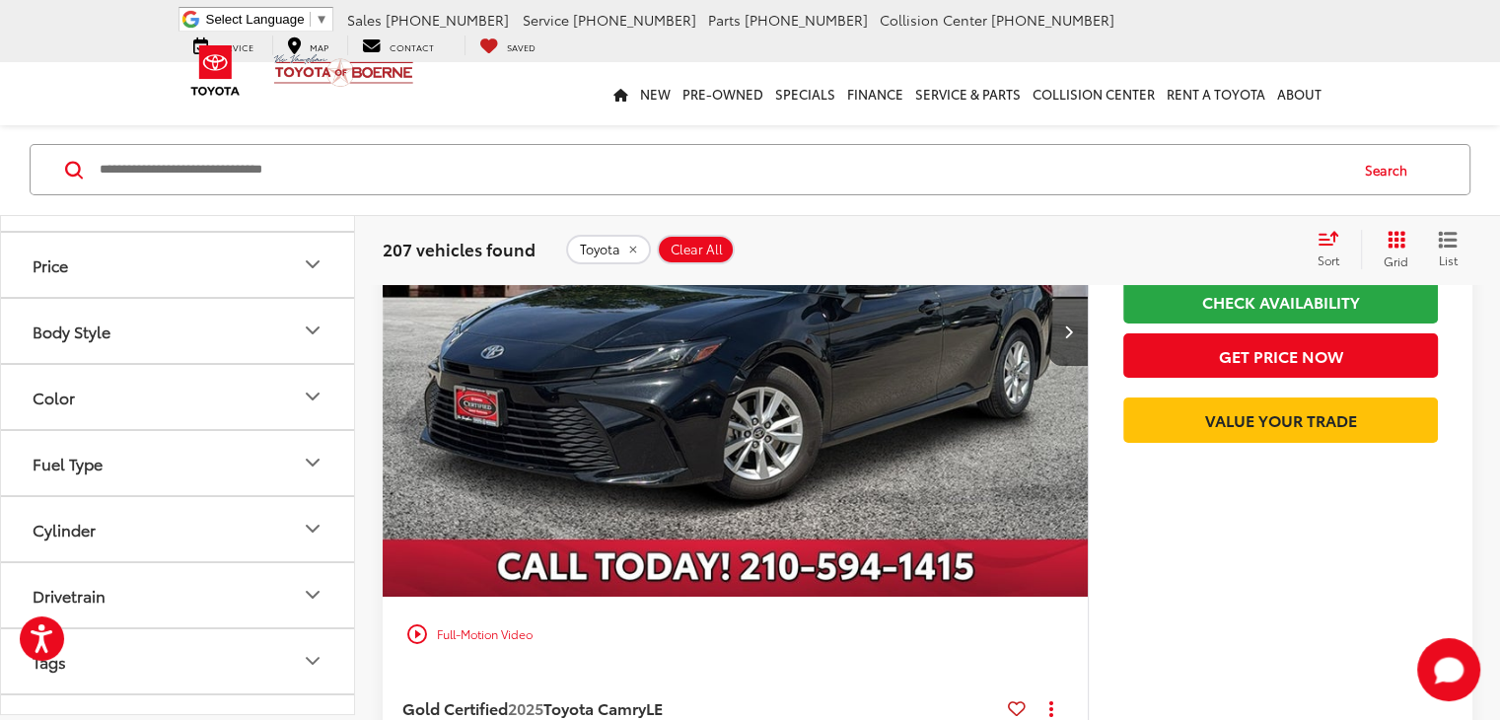
scroll to position [7525, 0]
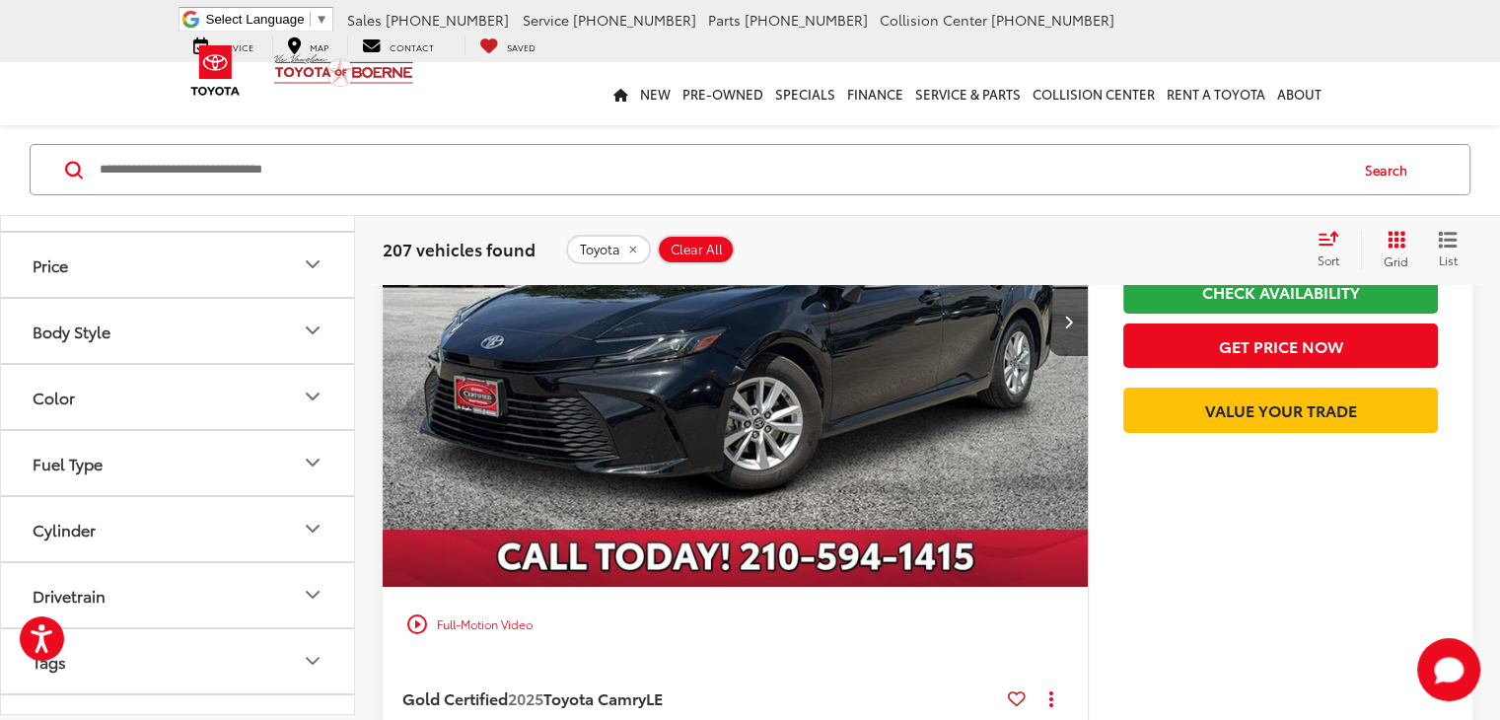
click at [1328, 251] on span "Sort" at bounding box center [1328, 259] width 22 height 17
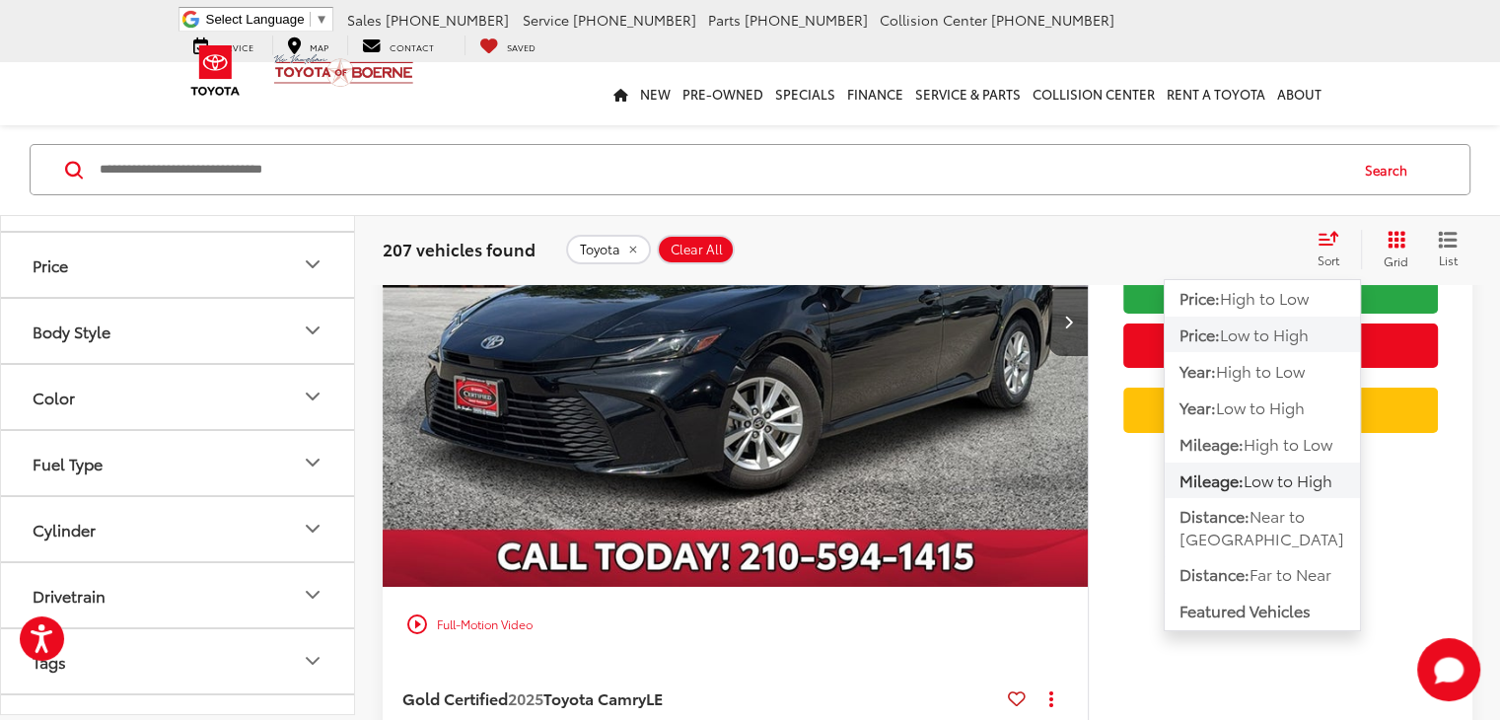
click at [1265, 328] on span "Low to High" at bounding box center [1264, 333] width 89 height 23
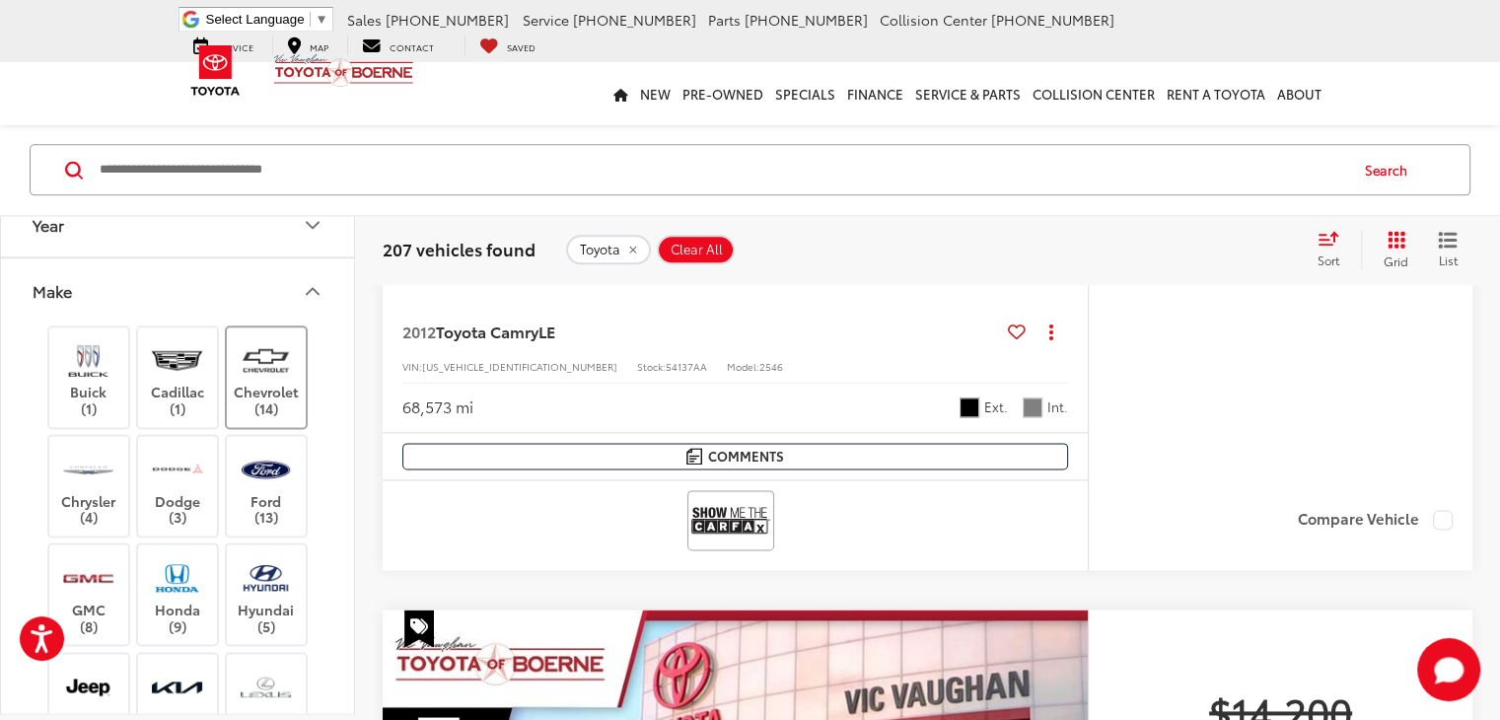
scroll to position [1952, 0]
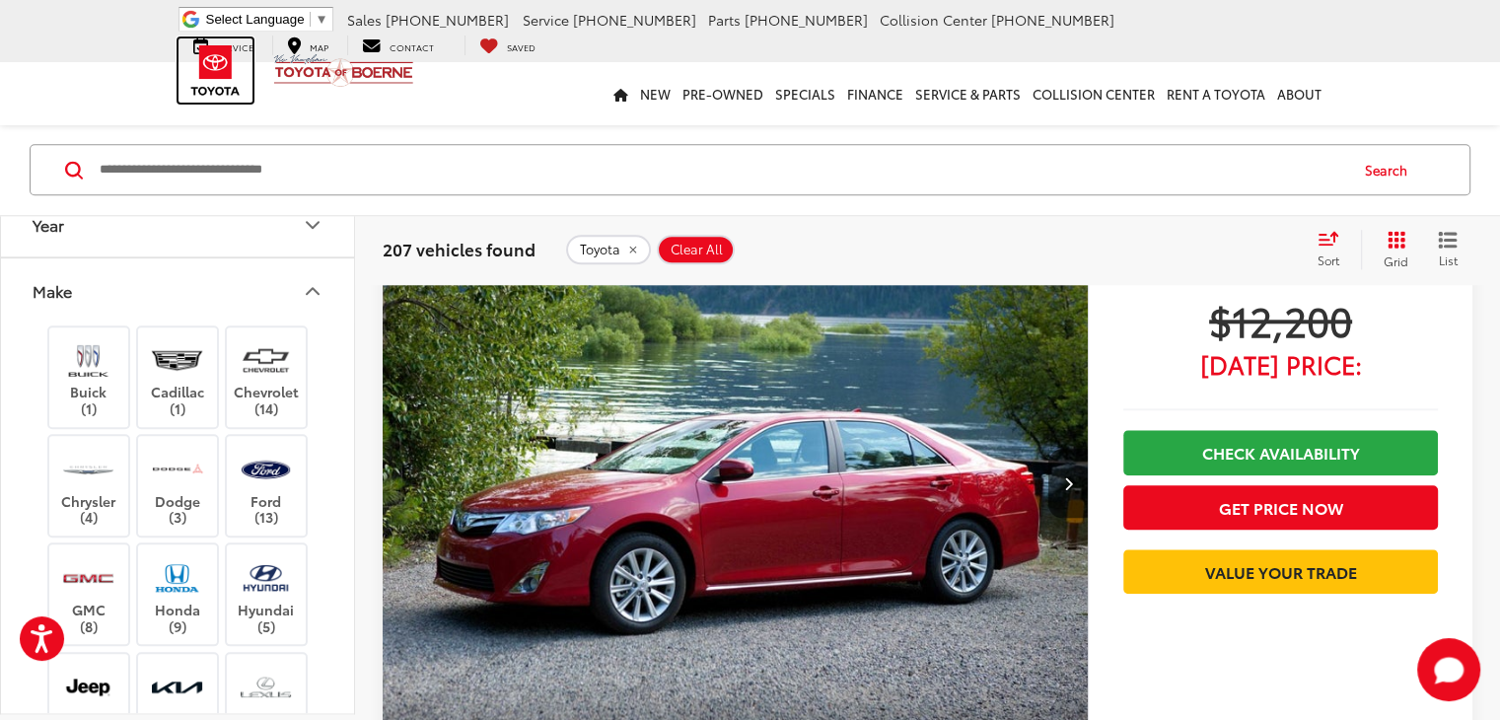
click at [227, 90] on img at bounding box center [215, 70] width 74 height 64
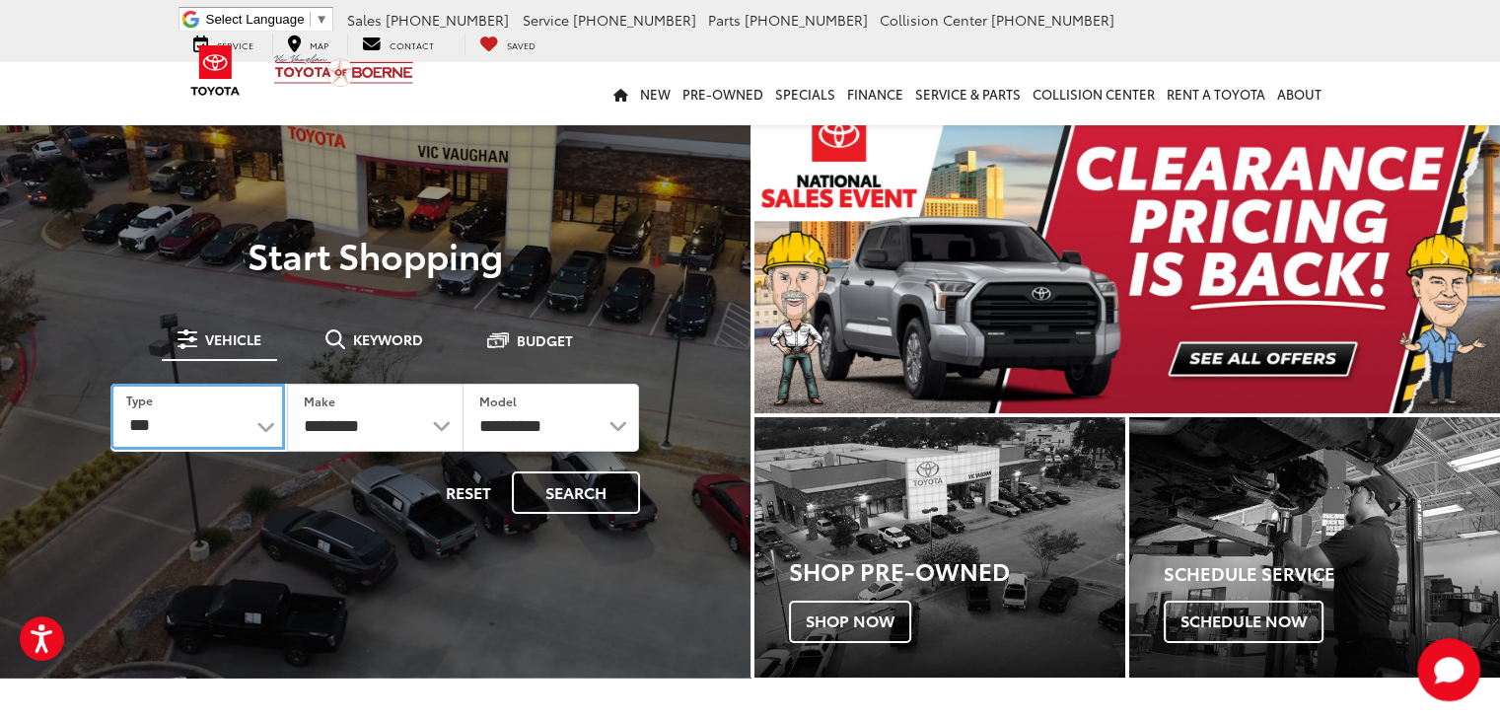
click at [261, 415] on select "*** *** **** *********" at bounding box center [197, 417] width 175 height 66
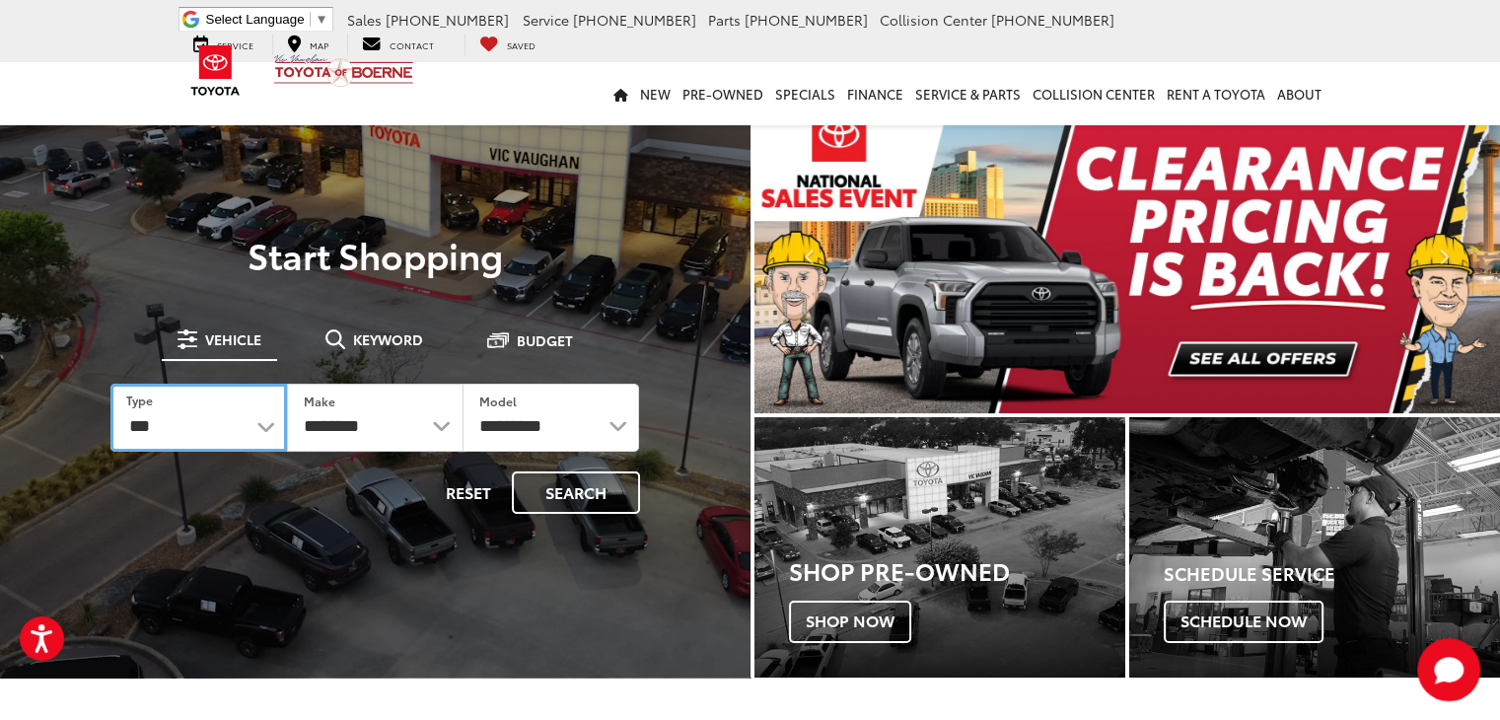
click at [110, 384] on select "*** *** **** *********" at bounding box center [198, 418] width 176 height 68
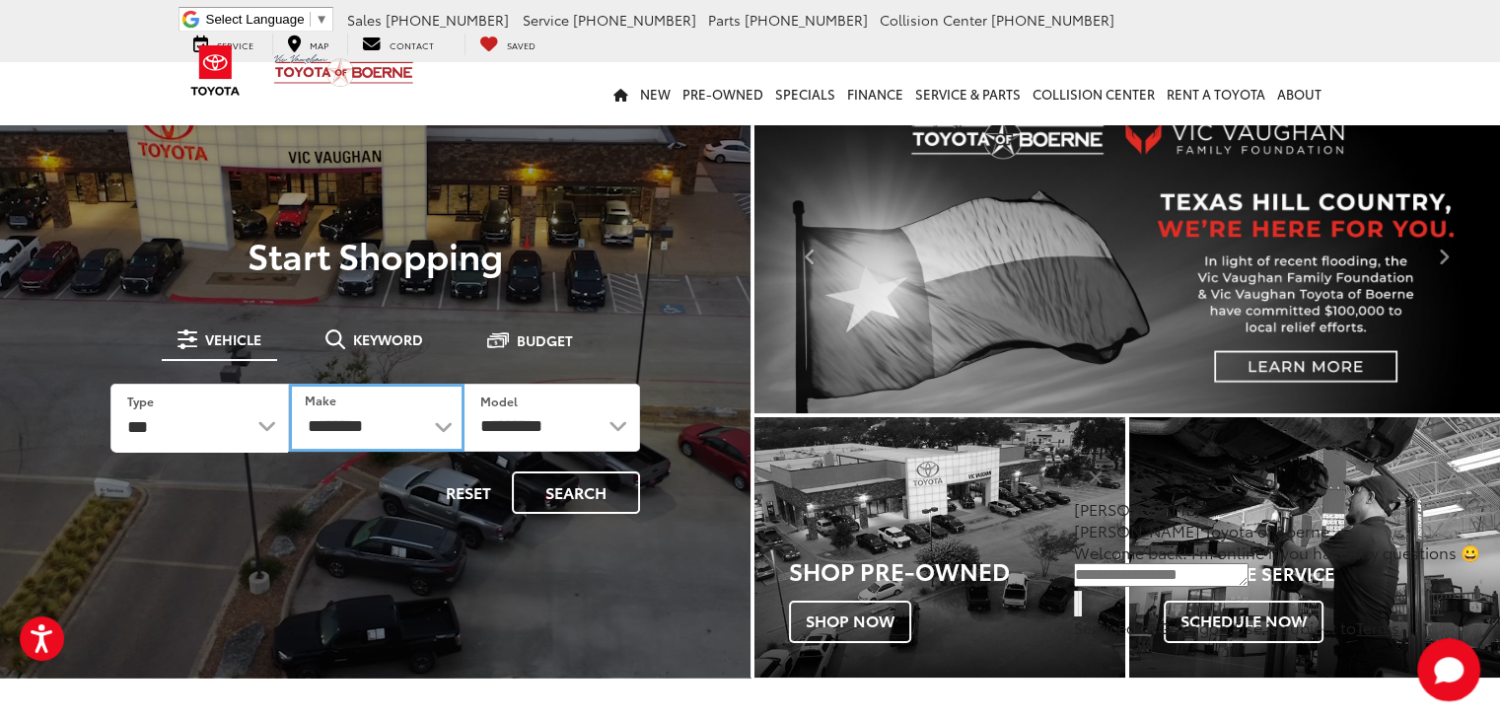
click at [445, 425] on select "**********" at bounding box center [377, 418] width 176 height 68
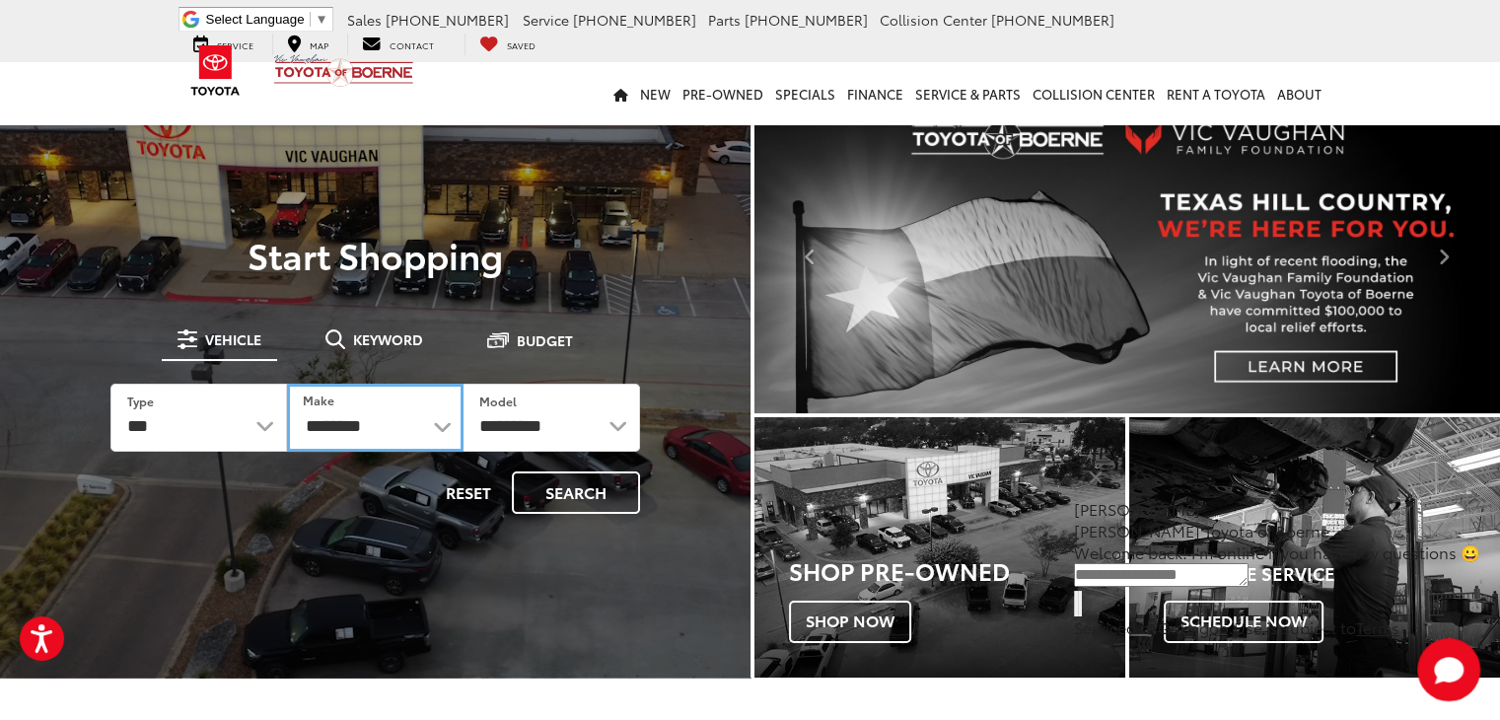
select select "******"
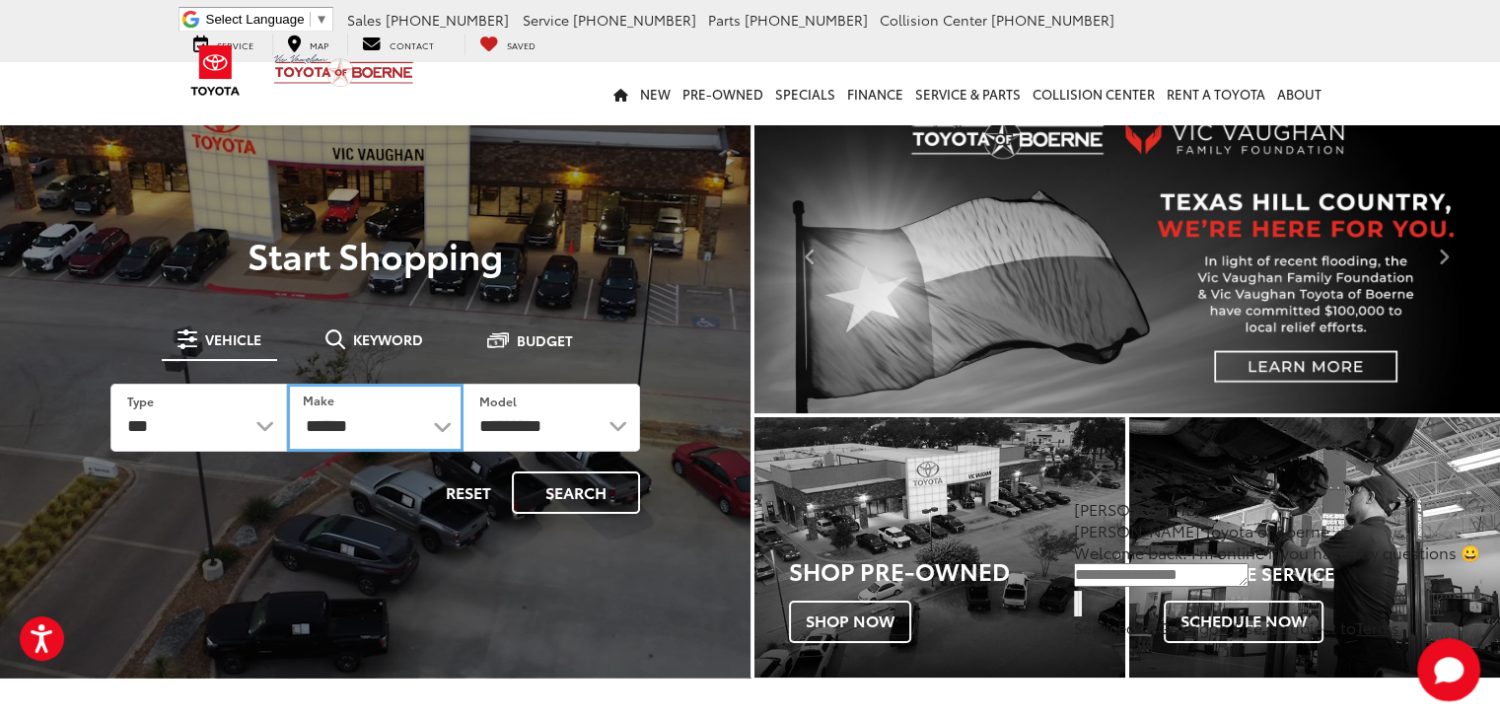
click at [287, 384] on select "**********" at bounding box center [375, 418] width 176 height 68
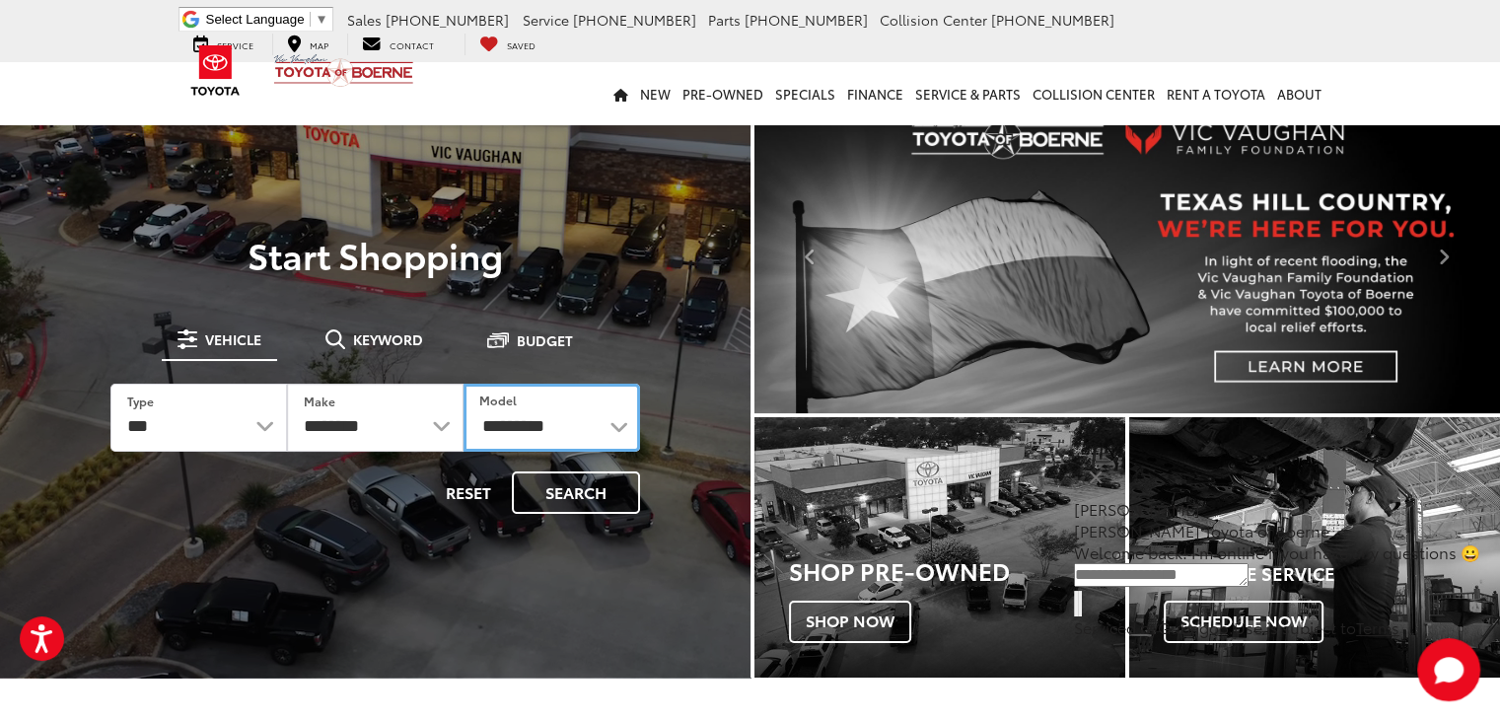
click at [613, 425] on select "**********" at bounding box center [551, 418] width 176 height 68
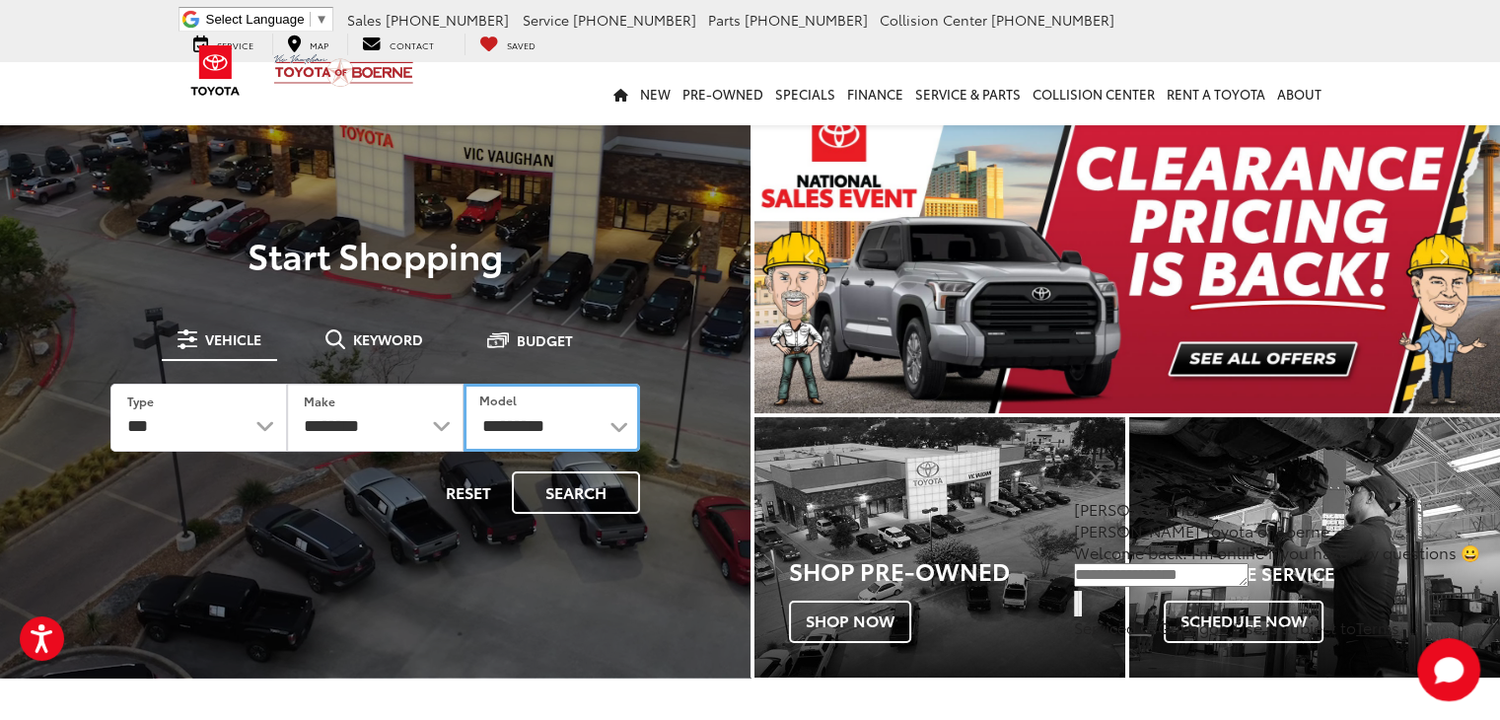
select select "**********"
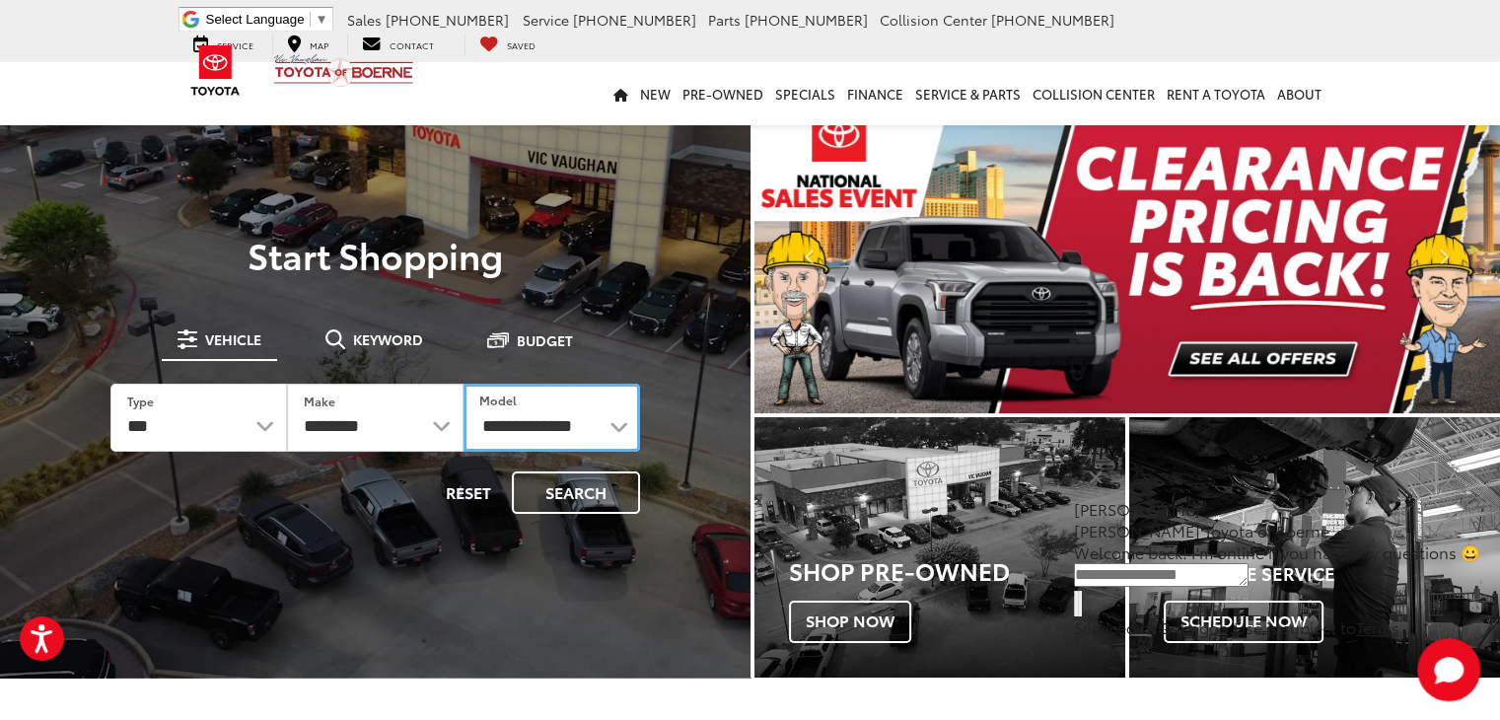
click at [463, 384] on select "**********" at bounding box center [551, 418] width 176 height 68
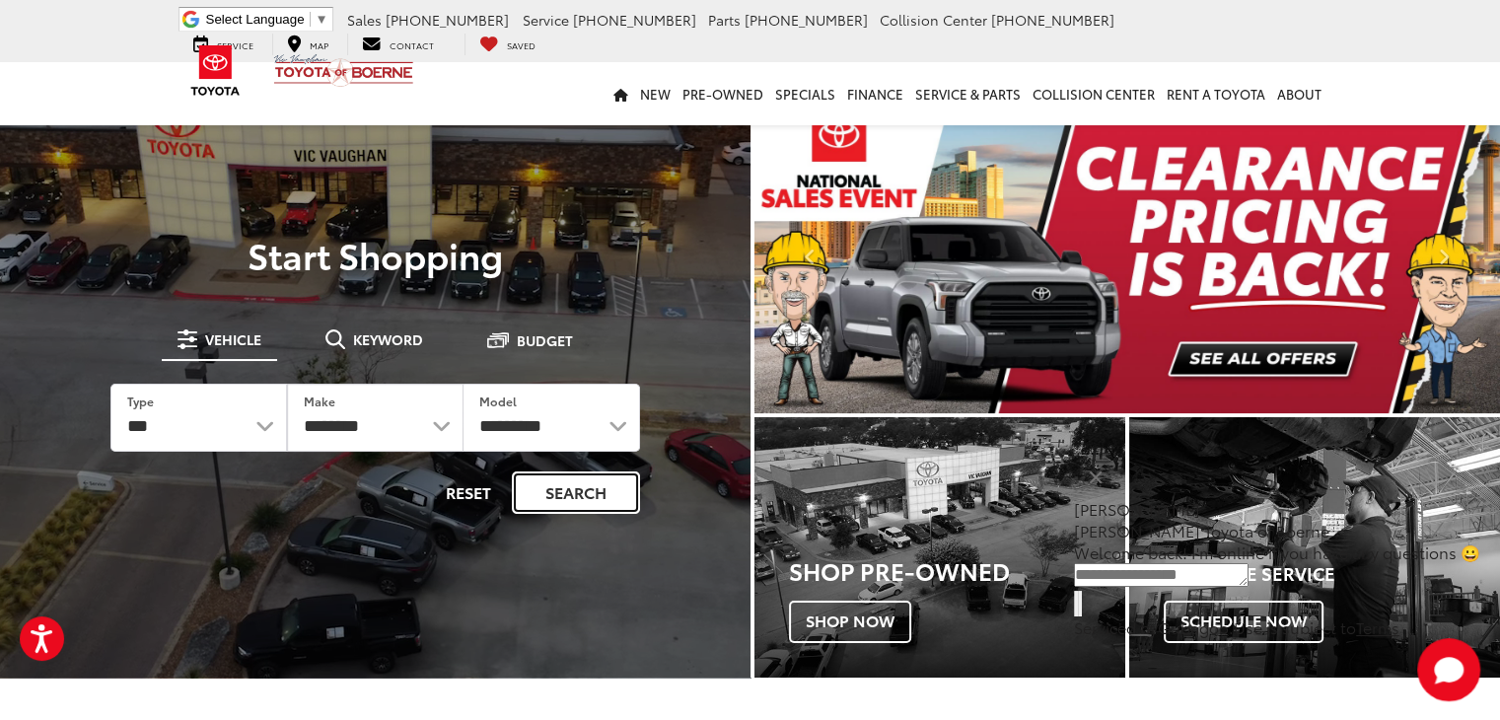
click at [542, 498] on button "Search" at bounding box center [576, 492] width 128 height 42
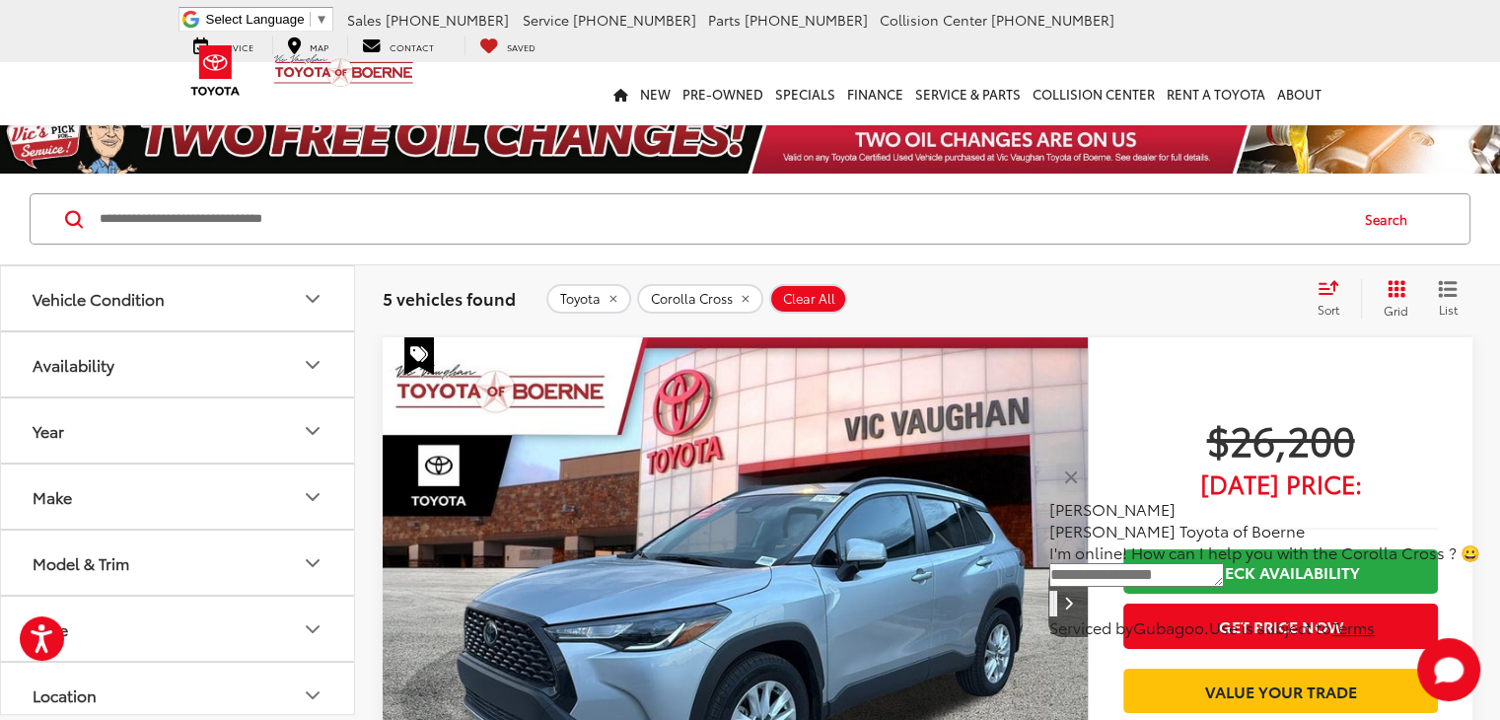
click at [1312, 289] on div "Sort" at bounding box center [1333, 298] width 53 height 39
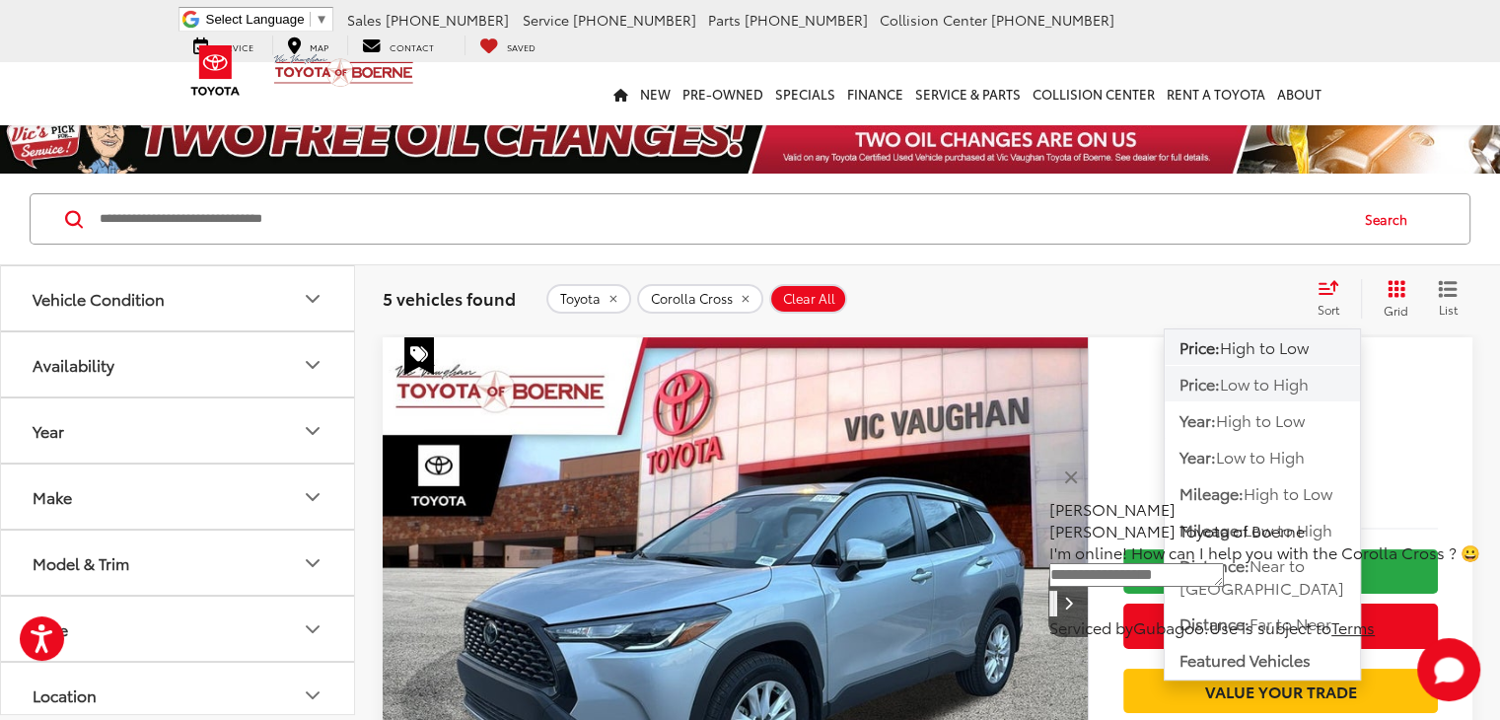
click at [1272, 375] on span "Low to High" at bounding box center [1264, 383] width 89 height 23
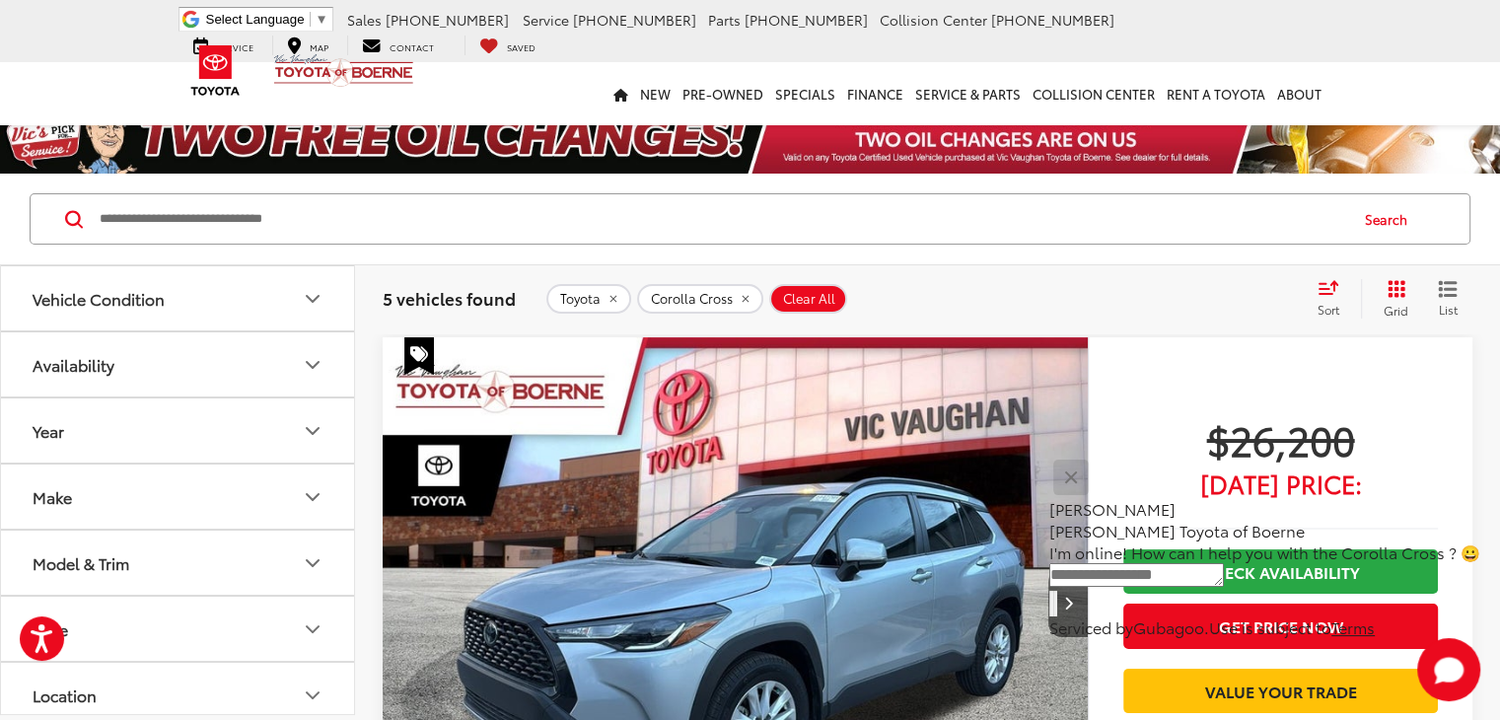
click at [1092, 498] on button "Close" at bounding box center [1070, 477] width 42 height 42
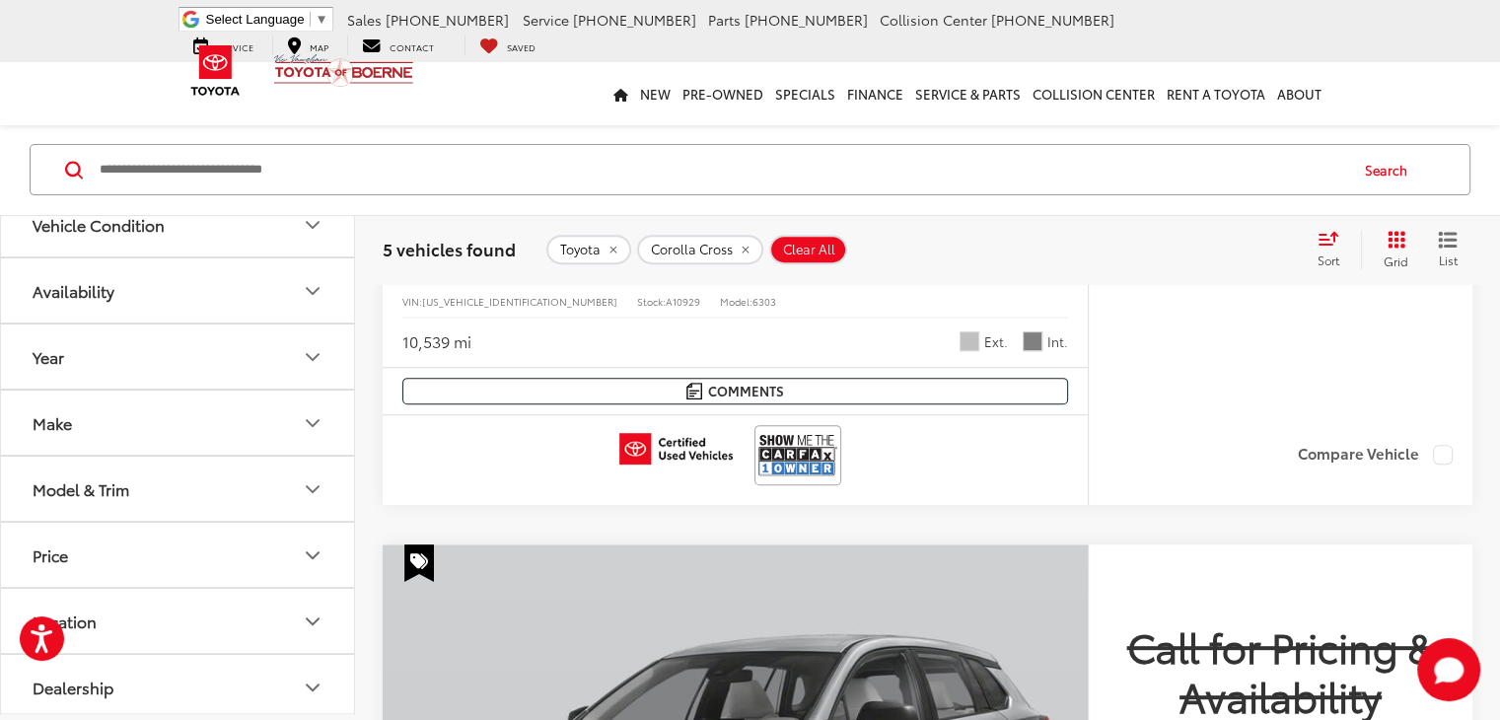
scroll to position [690, 0]
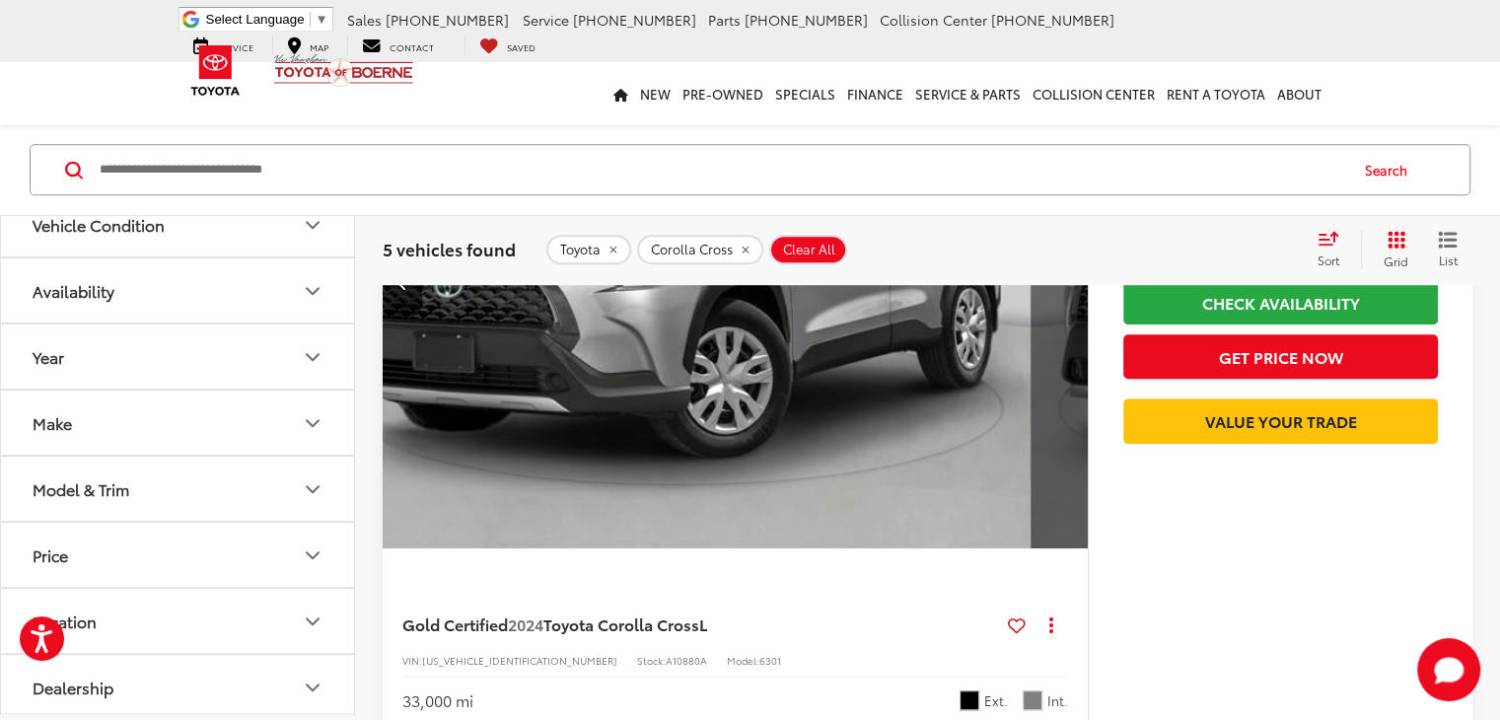
scroll to position [1380, 0]
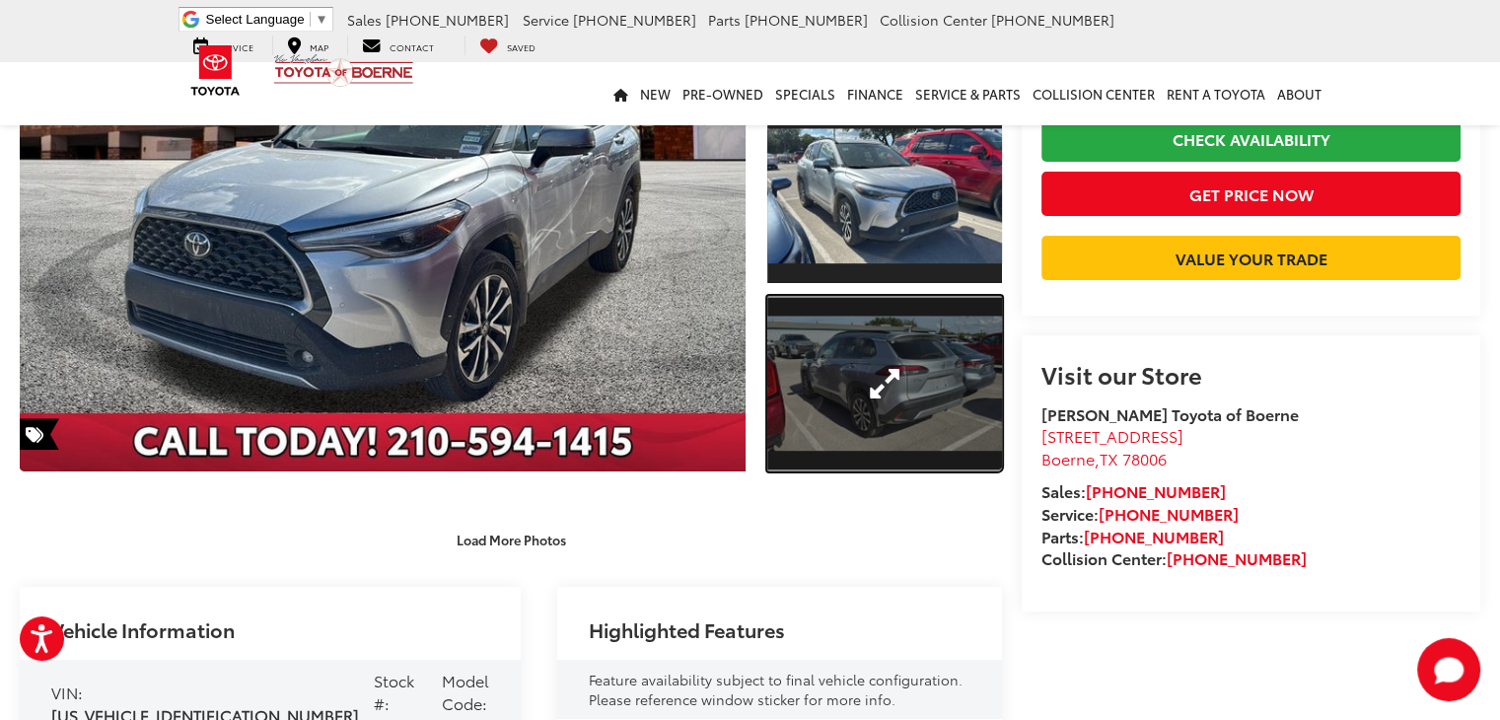
click at [911, 400] on link "Expand Photo 3" at bounding box center [884, 384] width 235 height 176
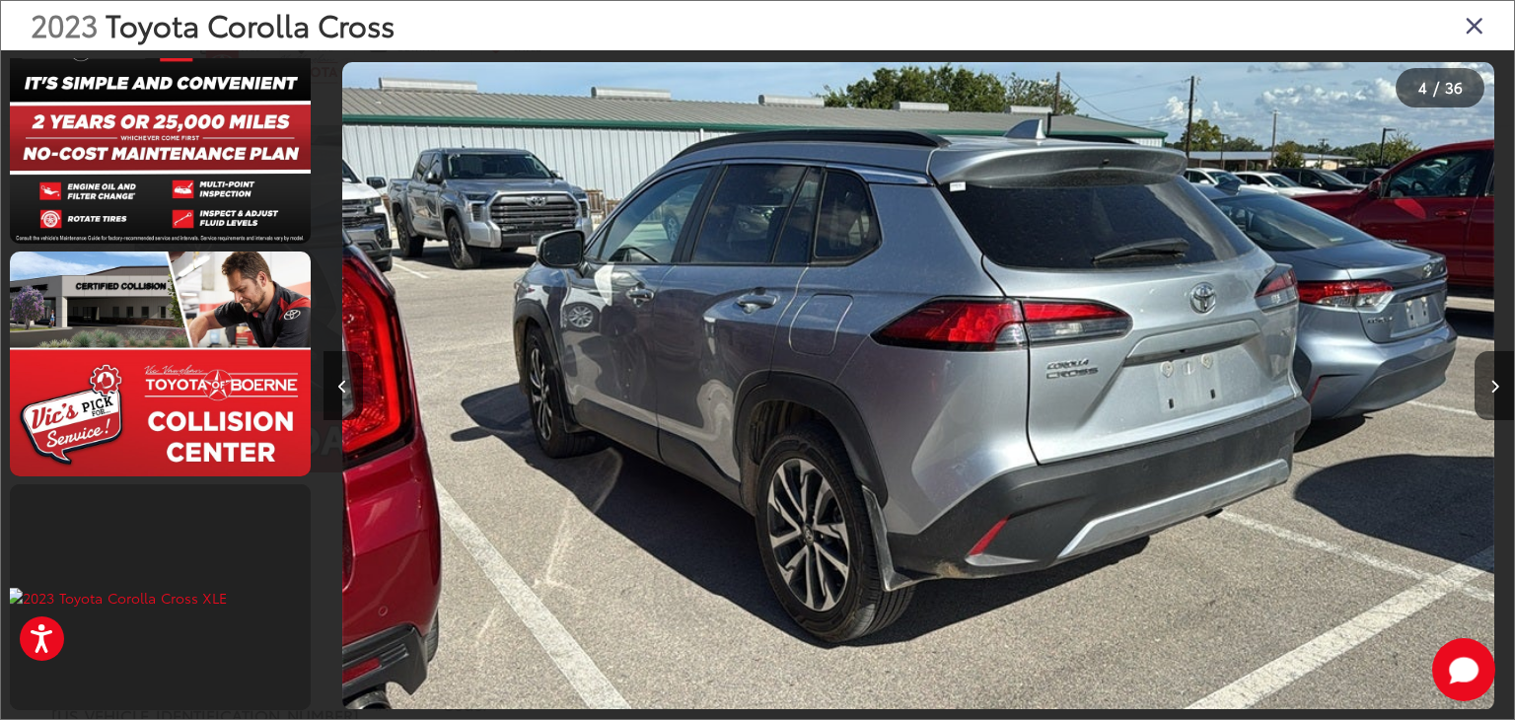
scroll to position [4492, 0]
